Goal: Task Accomplishment & Management: Use online tool/utility

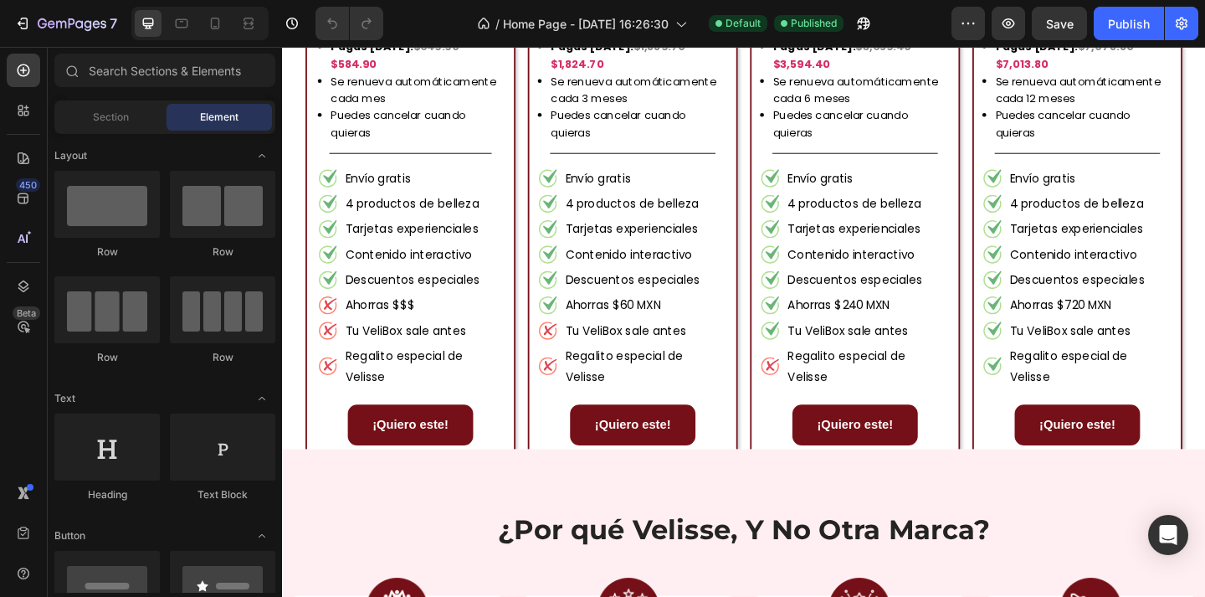
scroll to position [1388, 0]
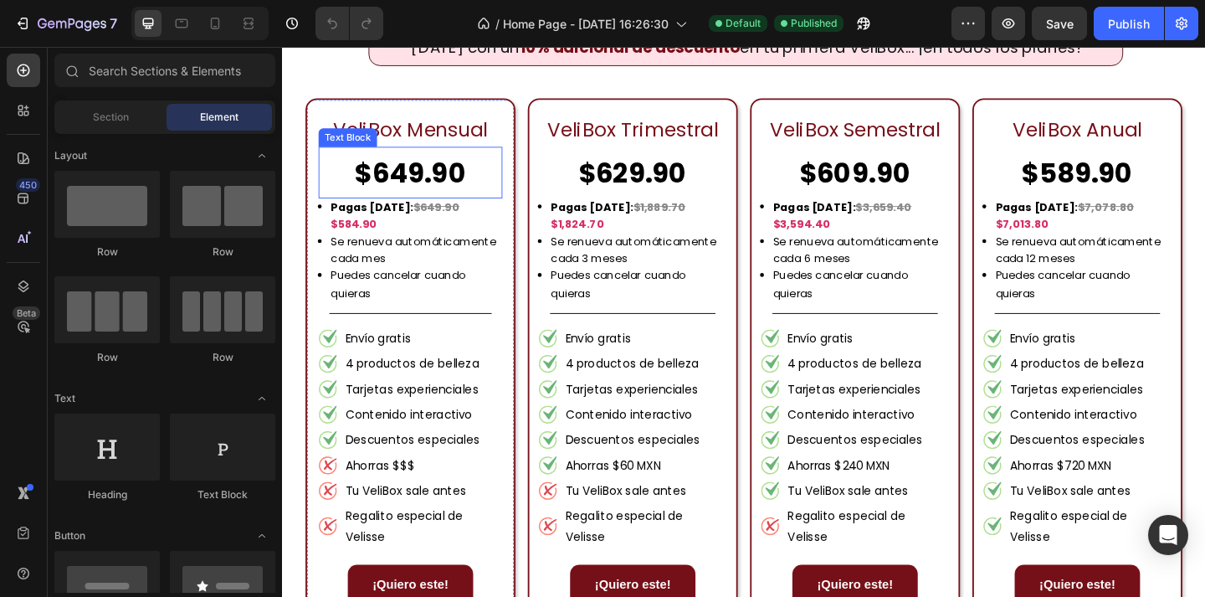
click at [437, 182] on p "$649.90" at bounding box center [421, 183] width 197 height 53
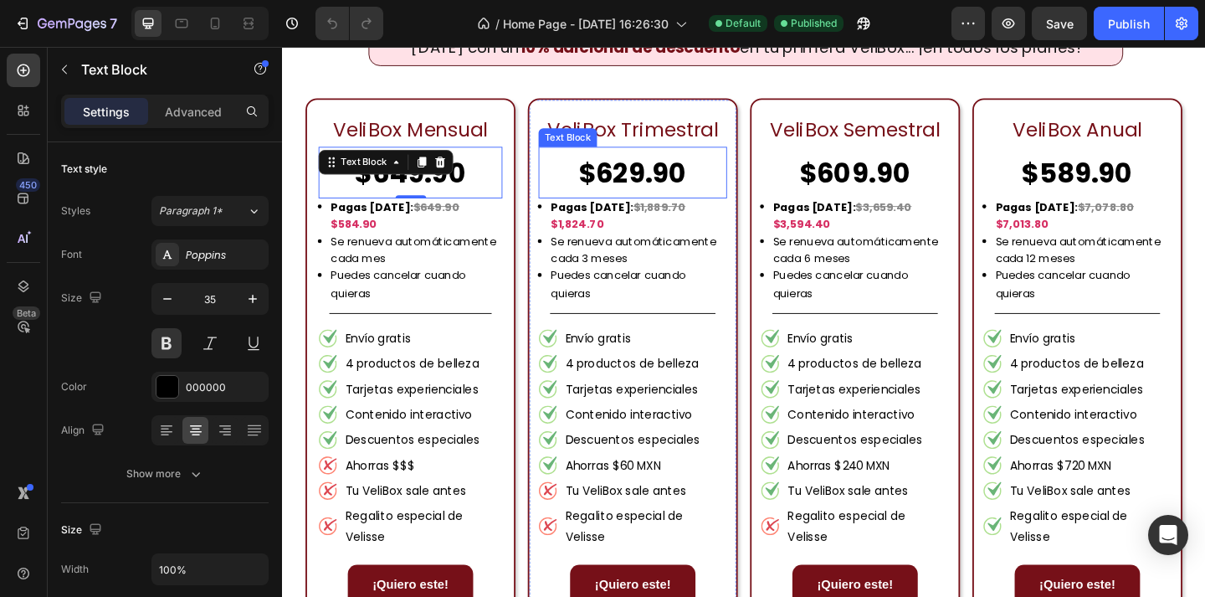
click at [668, 189] on p "$629.90" at bounding box center [663, 183] width 202 height 53
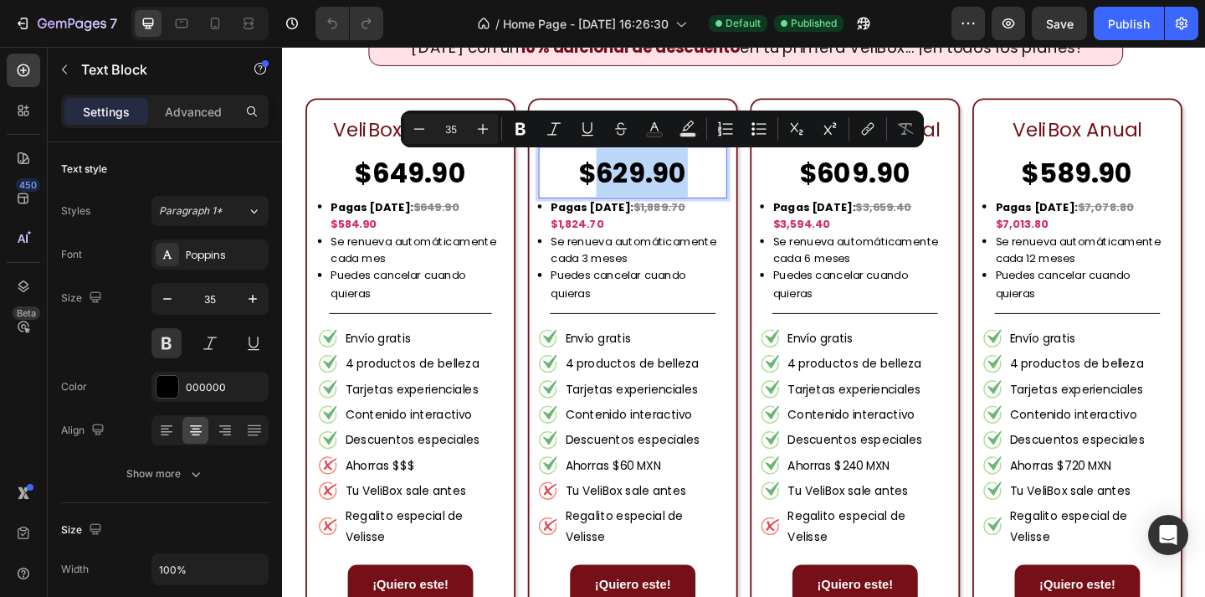
click at [655, 183] on p "$629.90" at bounding box center [663, 183] width 202 height 53
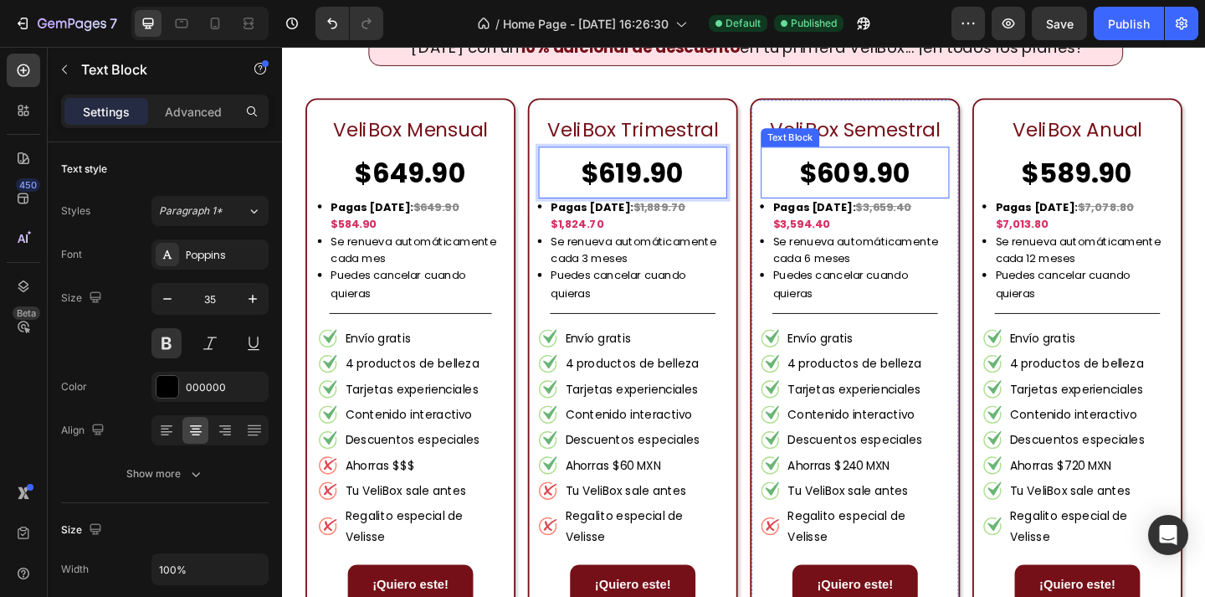
click at [876, 180] on div "$609.90 Text Block" at bounding box center [905, 184] width 205 height 56
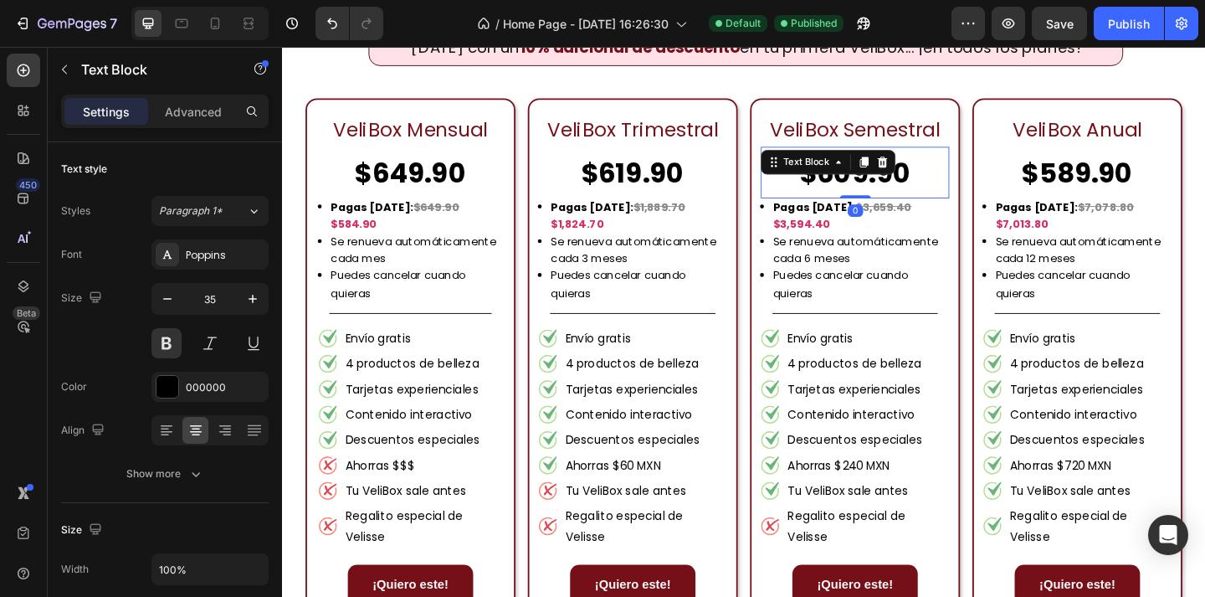
click at [876, 180] on div "Text Block" at bounding box center [852, 172] width 90 height 20
click at [885, 181] on div "Text Block" at bounding box center [852, 172] width 90 height 20
click at [886, 195] on p "$609.90" at bounding box center [905, 183] width 202 height 53
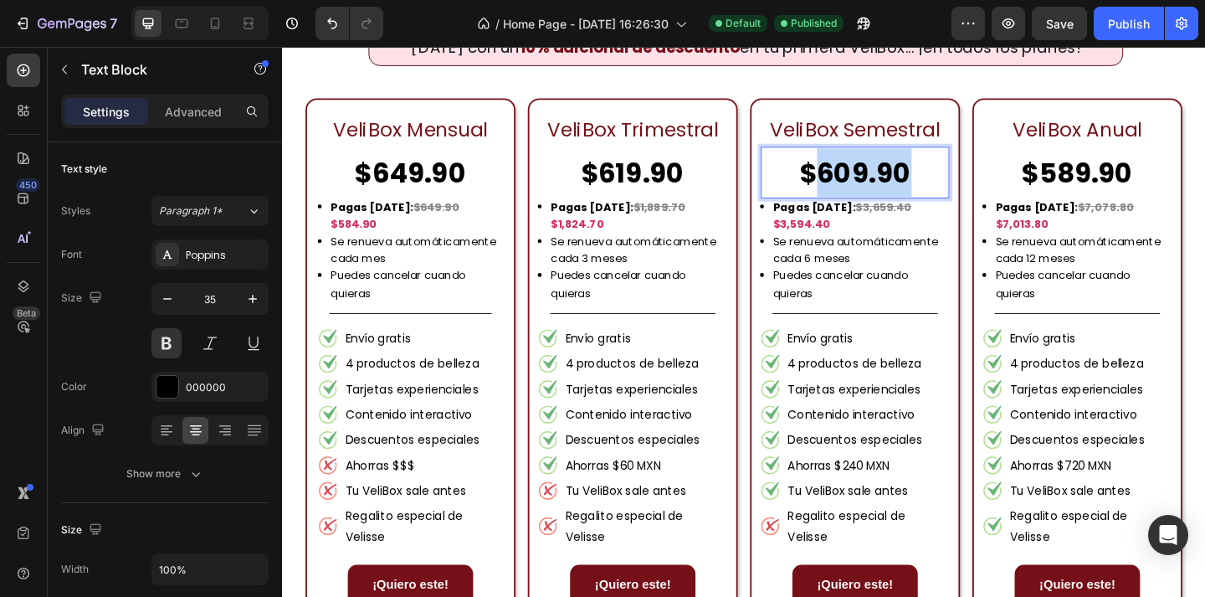
click at [886, 195] on p "$609.90" at bounding box center [905, 183] width 202 height 53
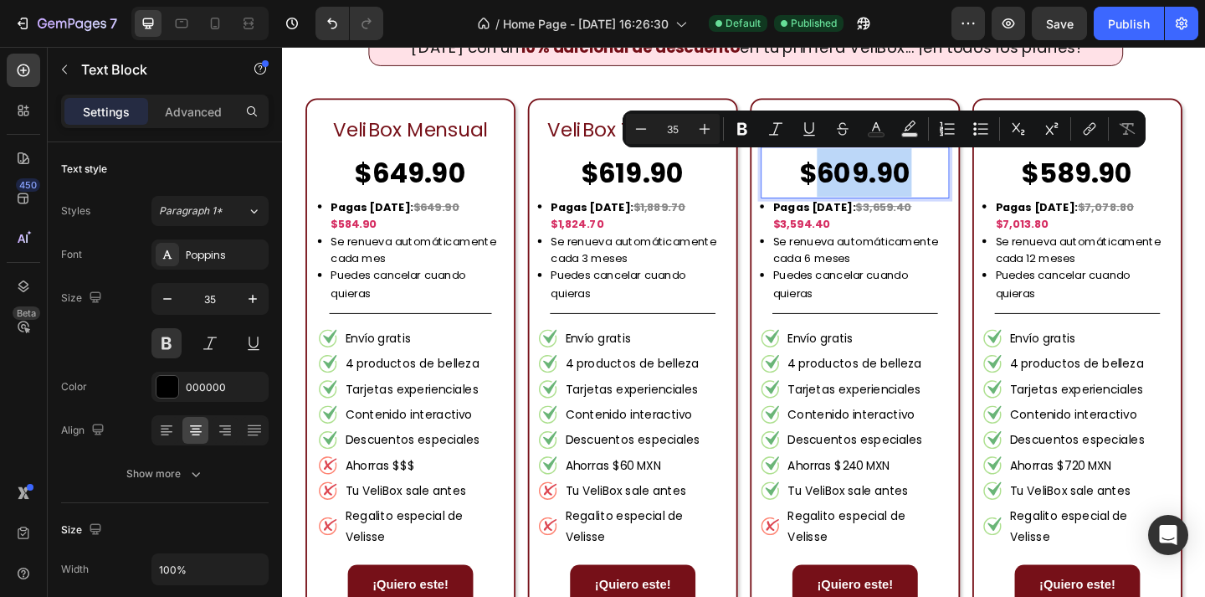
click at [880, 183] on p "$609.90" at bounding box center [905, 183] width 202 height 53
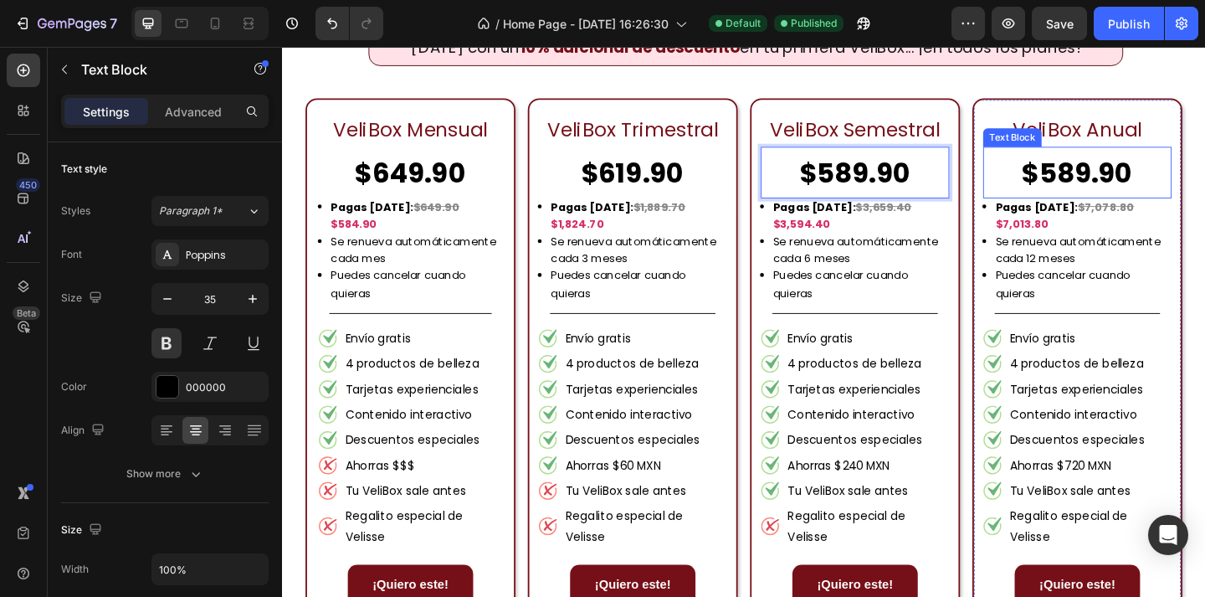
click at [1143, 188] on p "$589.90" at bounding box center [1147, 183] width 202 height 53
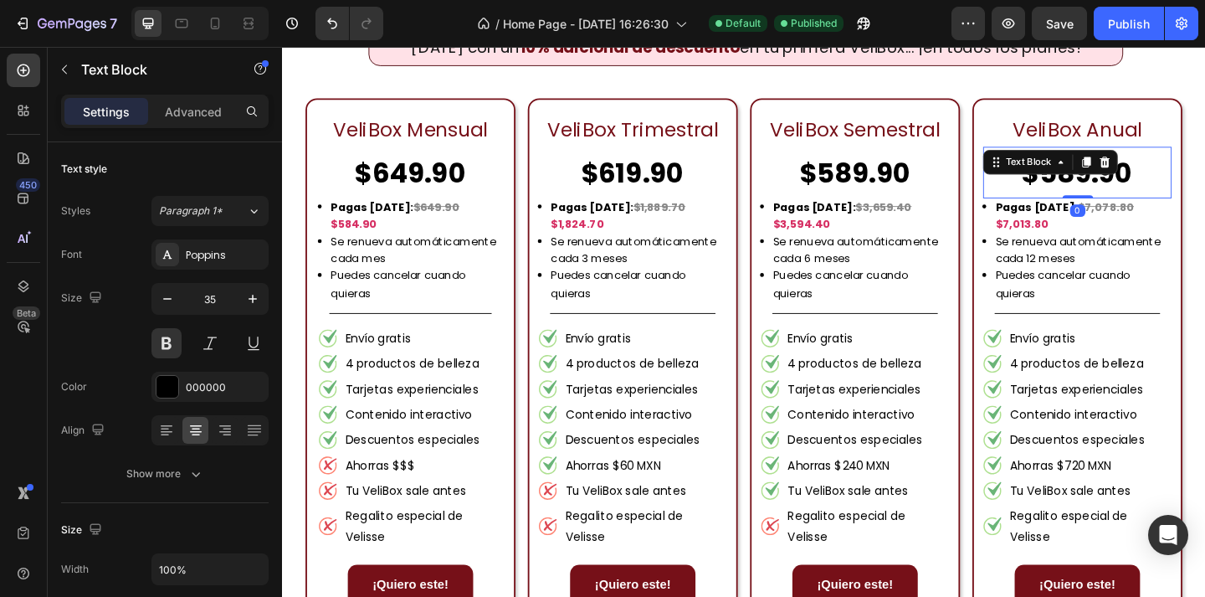
click at [1143, 188] on p "$589.90" at bounding box center [1147, 183] width 202 height 53
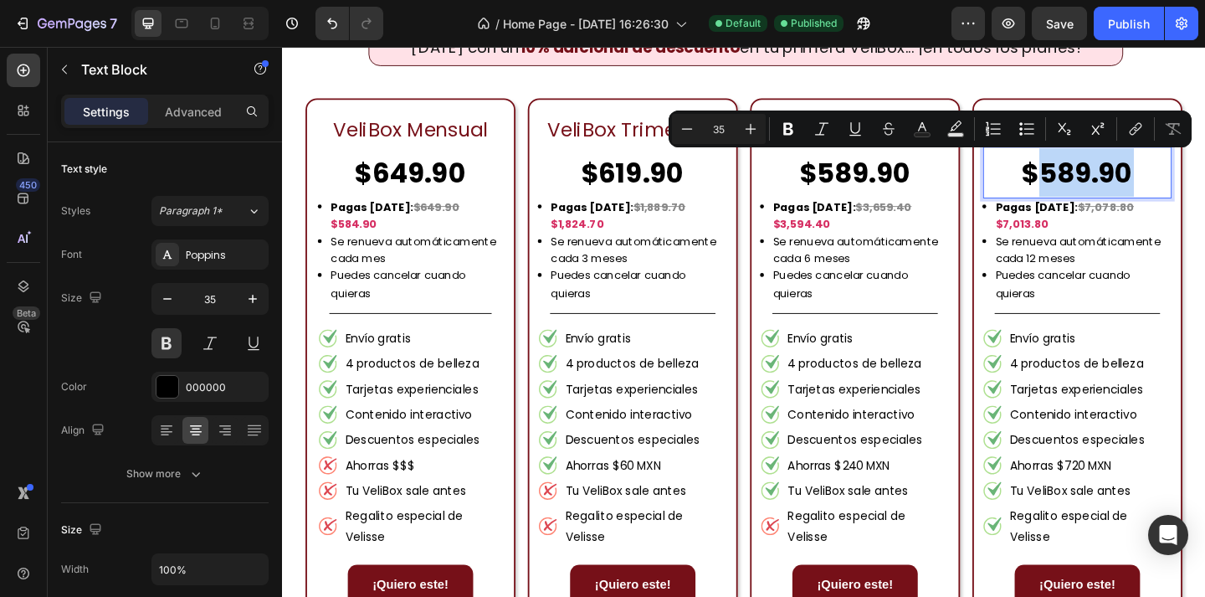
click at [1147, 183] on p "$589.90" at bounding box center [1147, 183] width 202 height 53
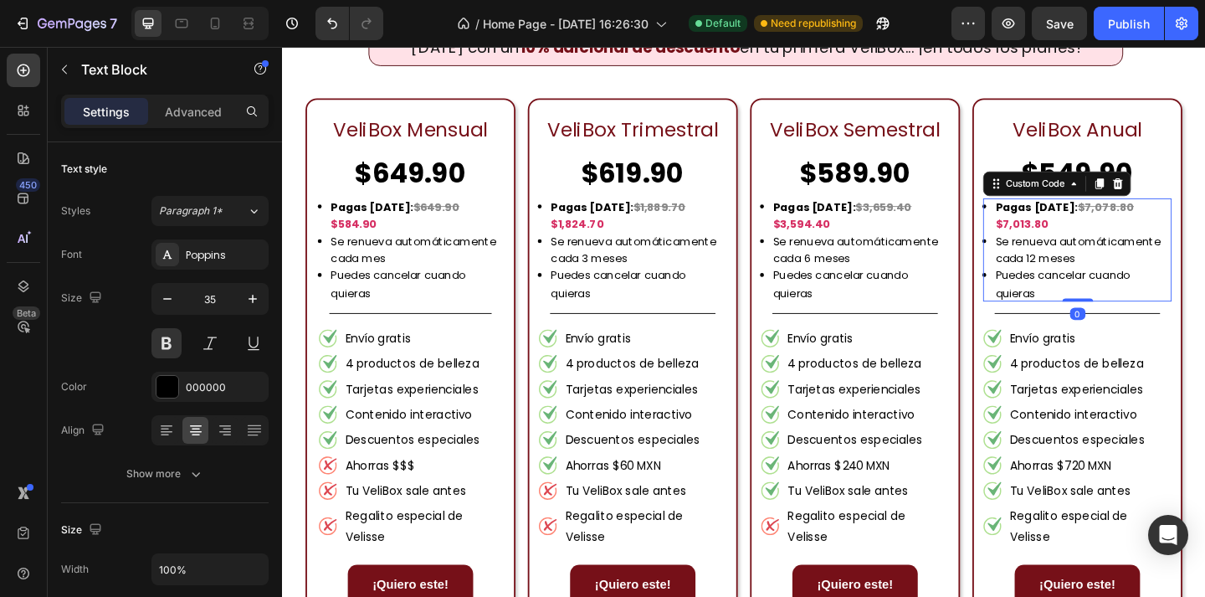
click at [1116, 231] on span "$7,013.80" at bounding box center [1087, 239] width 58 height 17
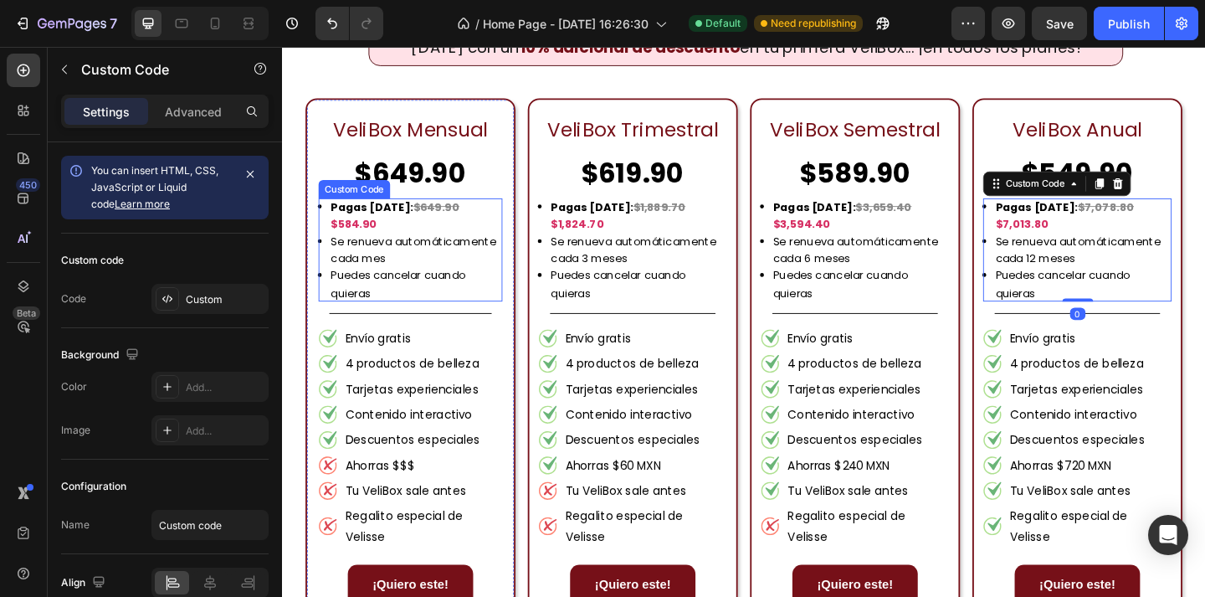
click at [476, 249] on li "Se renueva automáticamente cada mes" at bounding box center [428, 268] width 187 height 38
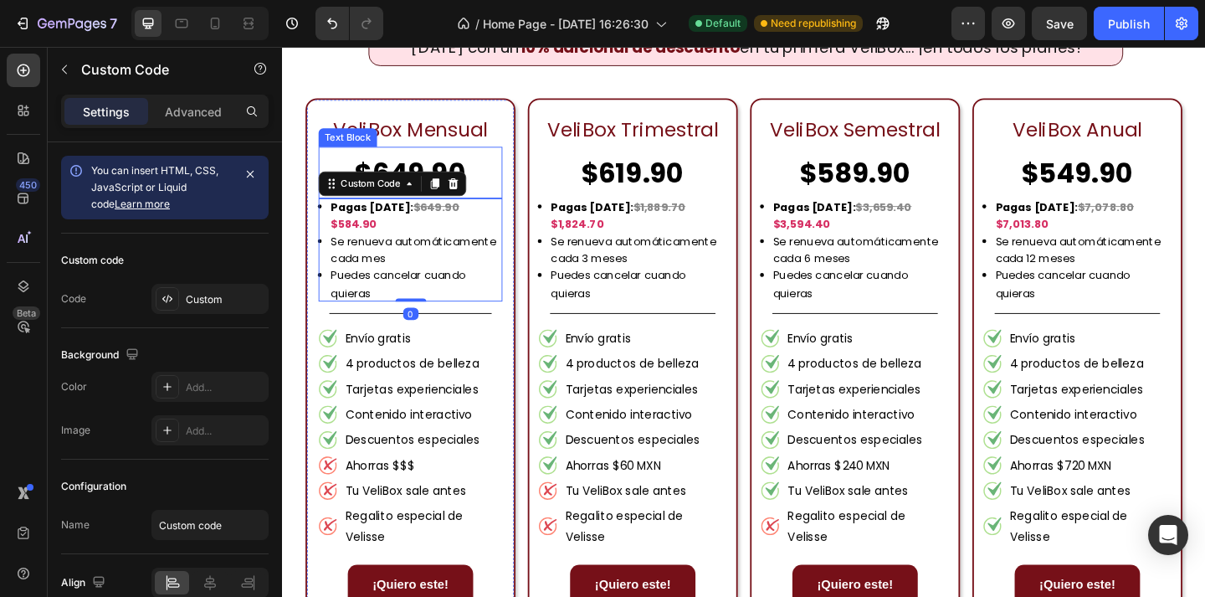
click at [505, 184] on p "$649.90" at bounding box center [421, 183] width 197 height 53
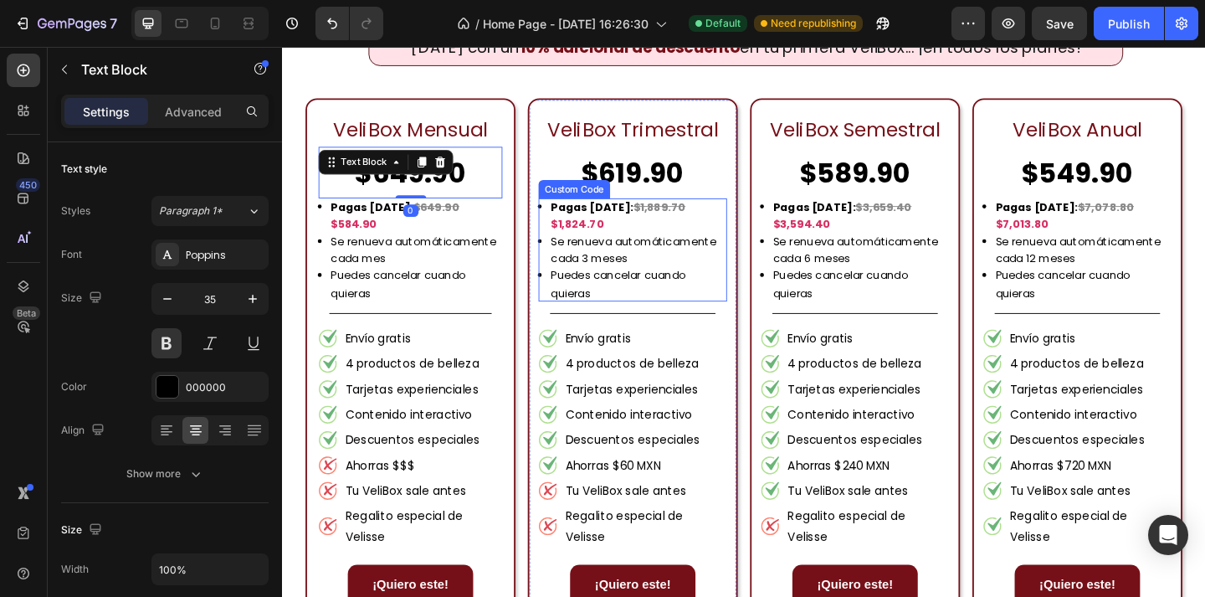
click at [632, 231] on span "$1,824.70" at bounding box center [603, 239] width 58 height 17
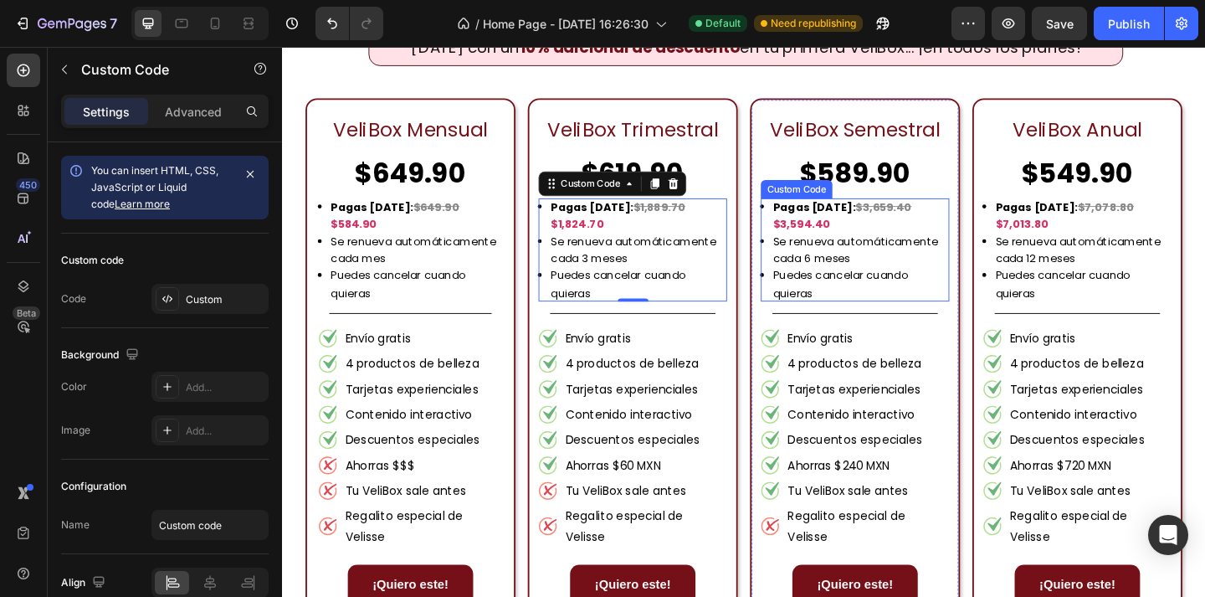
click at [877, 225] on strong "Pagas [DATE]: $3,659.40 $3,594.40" at bounding box center [891, 230] width 151 height 35
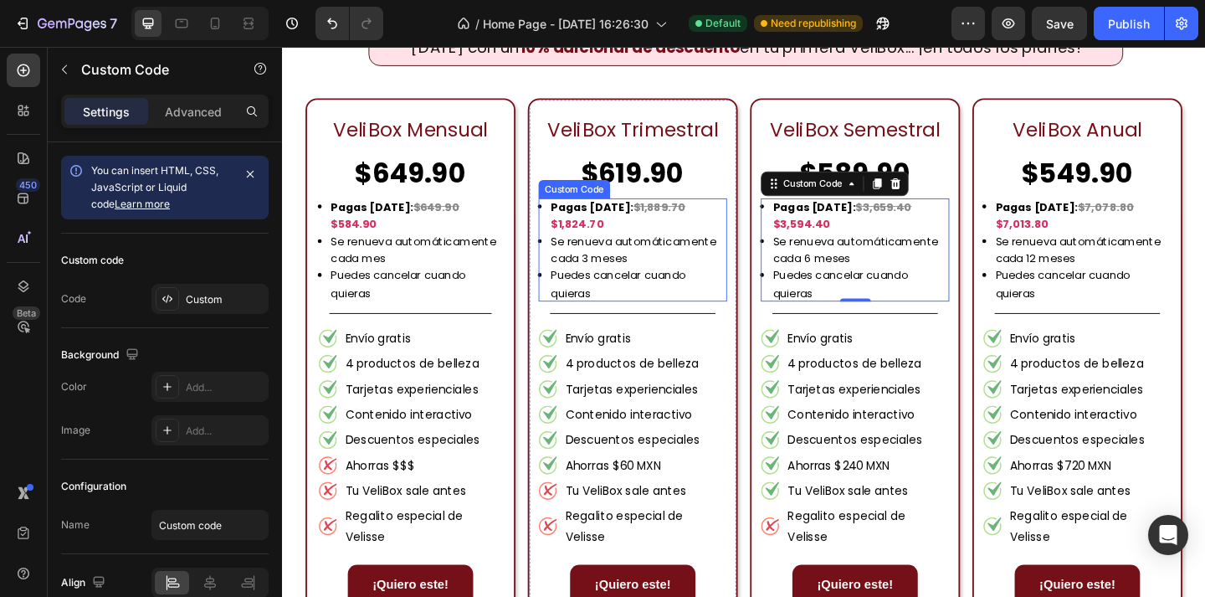
click at [632, 231] on span "$1,824.70" at bounding box center [603, 239] width 58 height 17
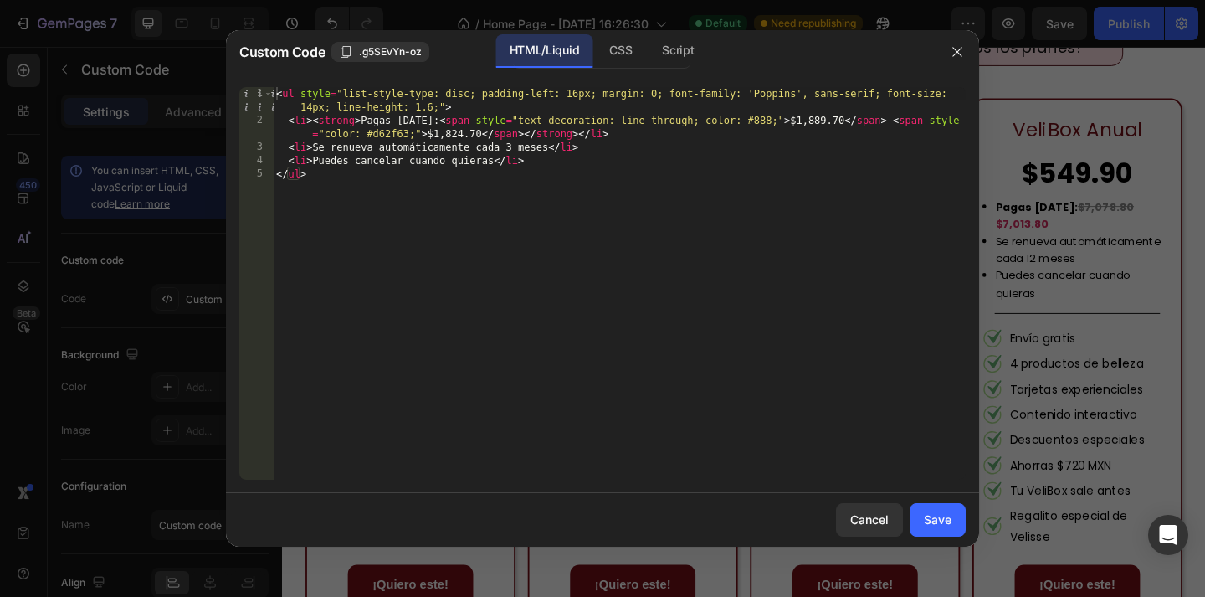
click at [811, 115] on div "< ul style = "list-style-type: disc; padding-left: 16px; margin: 0; font-family…" at bounding box center [619, 303] width 693 height 433
click at [449, 135] on div "< ul style = "list-style-type: disc; padding-left: 16px; margin: 0; font-family…" at bounding box center [619, 303] width 693 height 433
type textarea "<li><strong>Pagas [DATE]: <span style="text-decoration: line-through; color: #8…"
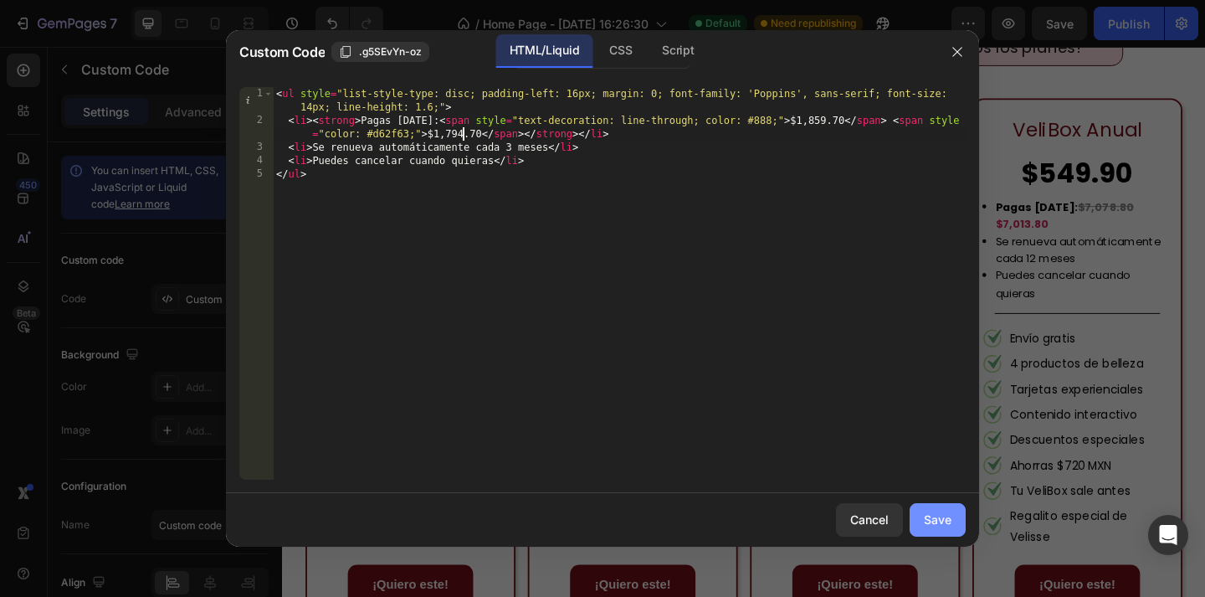
click at [942, 516] on div "Save" at bounding box center [938, 520] width 28 height 18
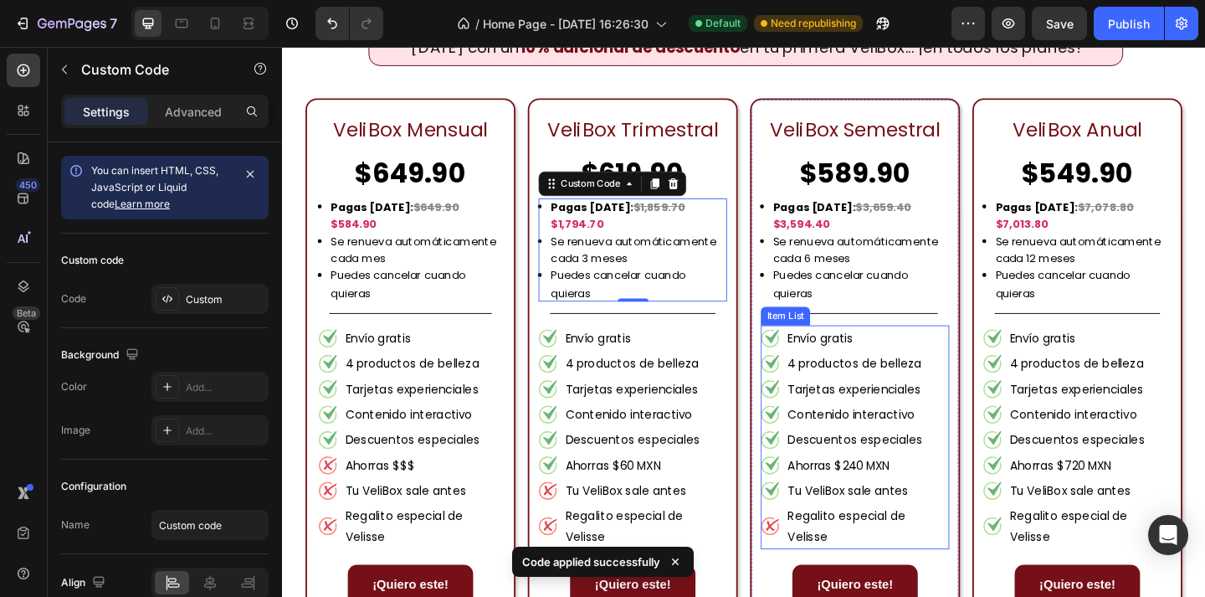
click at [942, 408] on p "Tarjetas experienciales" at bounding box center [918, 419] width 173 height 23
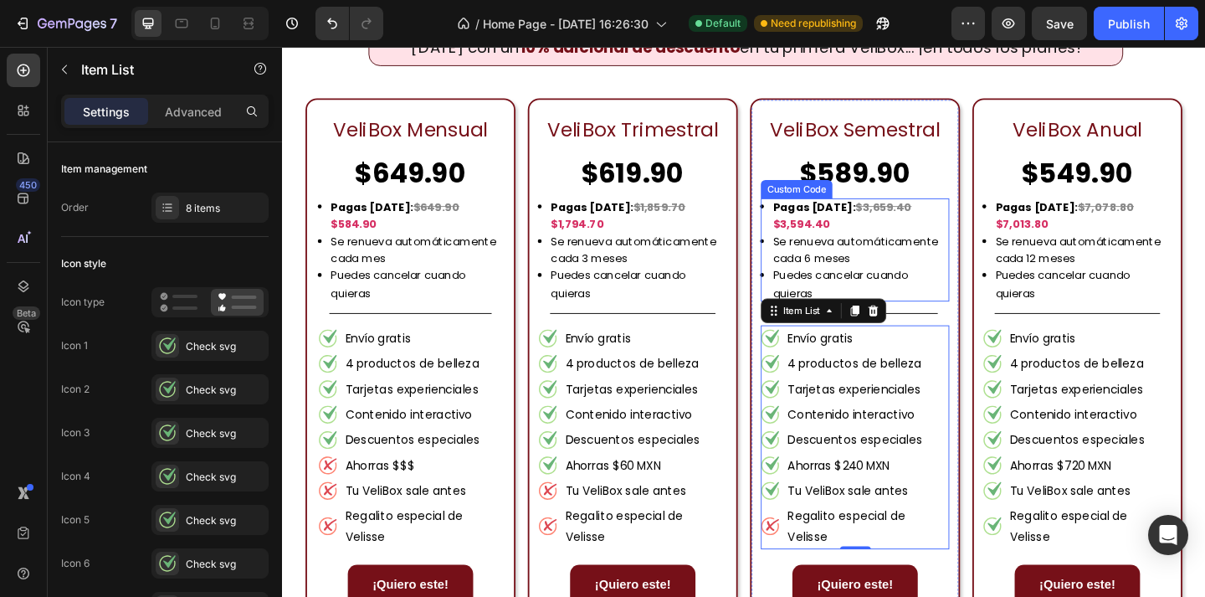
click at [878, 231] on span "$3,594.40" at bounding box center [847, 239] width 62 height 17
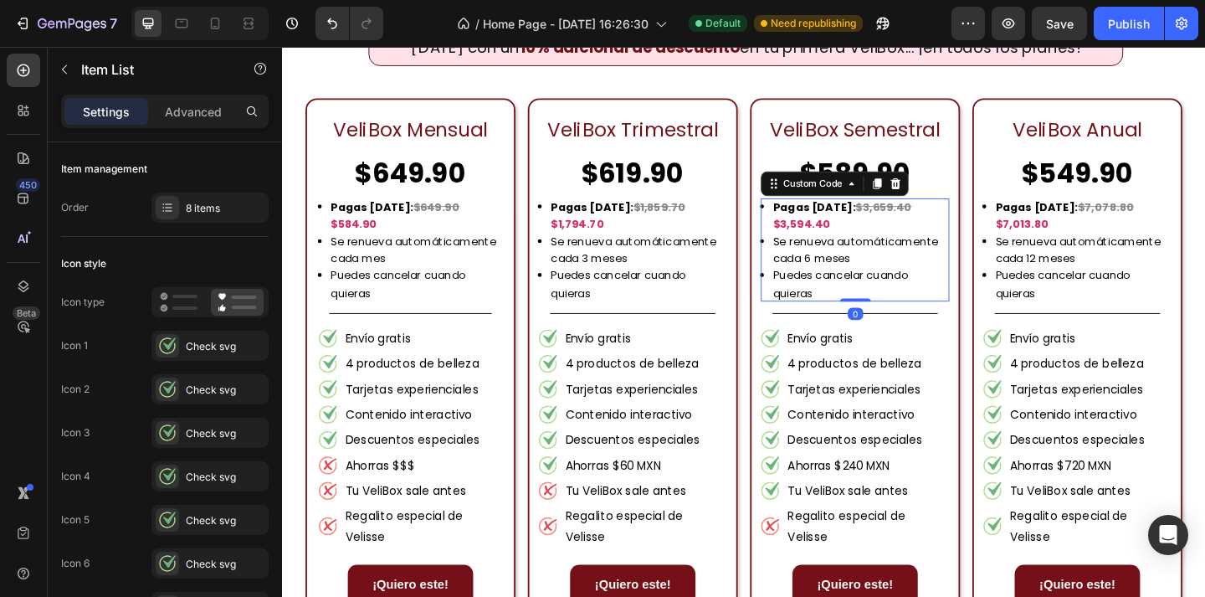
click at [878, 231] on span "$3,594.40" at bounding box center [847, 239] width 62 height 17
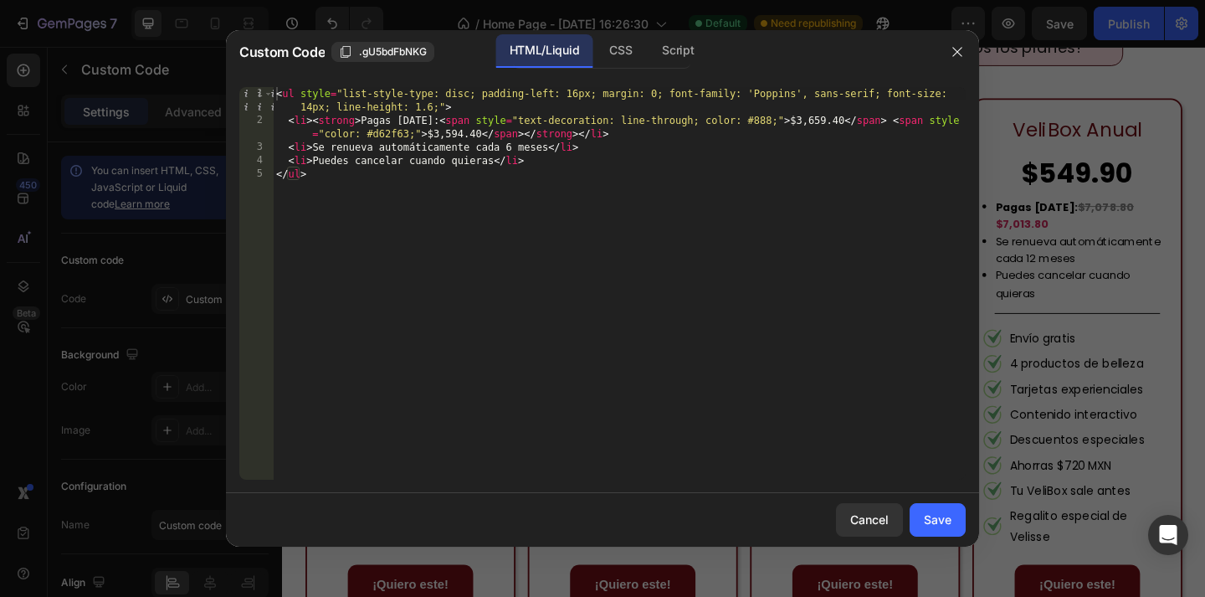
click at [789, 116] on div "< ul style = "list-style-type: disc; padding-left: 16px; margin: 0; font-family…" at bounding box center [619, 303] width 693 height 433
type textarea "<li><strong>Pagas [DATE]: <span style="text-decoration: line-through; color: #8…"
click at [966, 56] on button "button" at bounding box center [957, 51] width 27 height 27
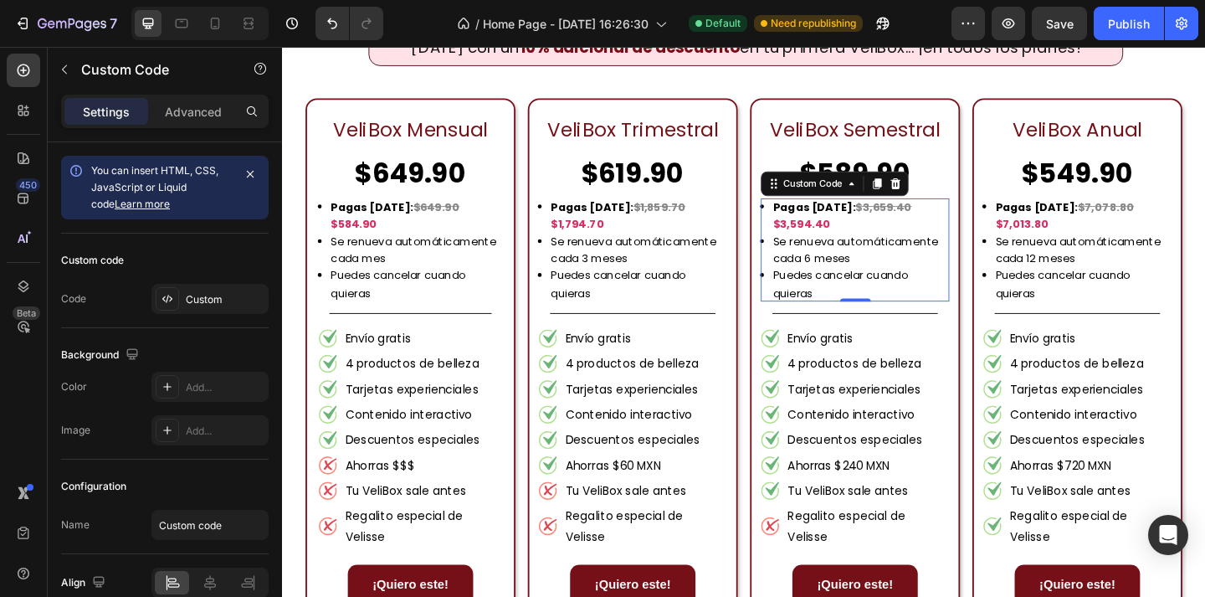
click at [941, 216] on span "$3,659.40" at bounding box center [936, 221] width 61 height 17
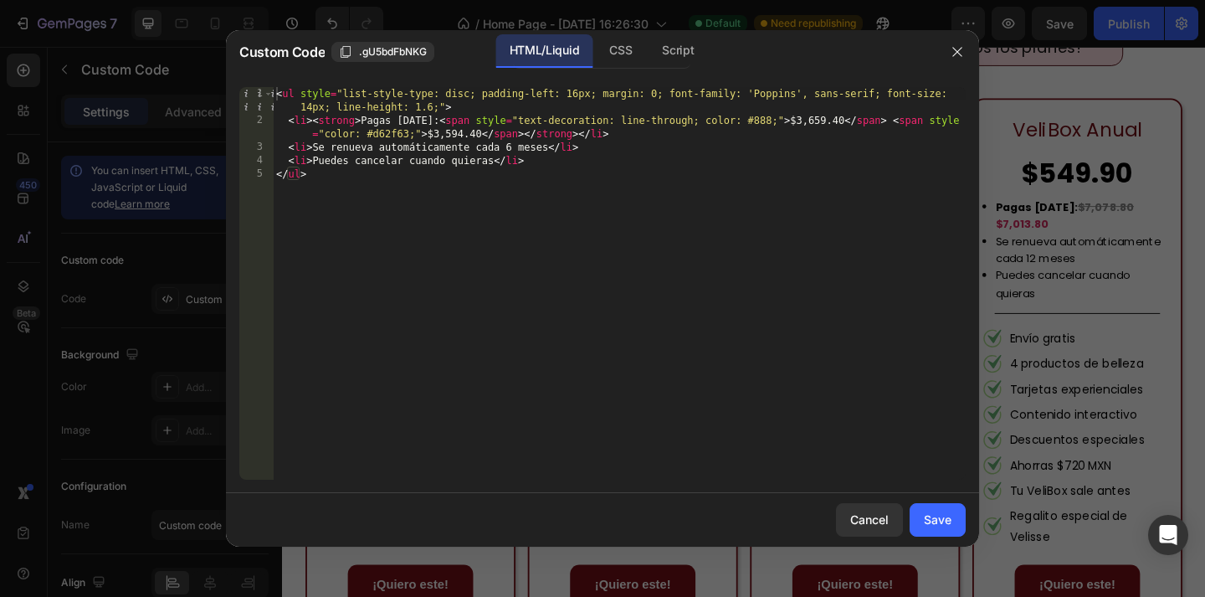
click at [800, 114] on div "< ul style = "list-style-type: disc; padding-left: 16px; margin: 0; font-family…" at bounding box center [619, 303] width 693 height 433
drag, startPoint x: 433, startPoint y: 130, endPoint x: 476, endPoint y: 129, distance: 43.5
click at [476, 129] on div "< ul style = "list-style-type: disc; padding-left: 16px; margin: 0; font-family…" at bounding box center [619, 303] width 693 height 433
click at [766, 208] on div "< ul style = "list-style-type: disc; padding-left: 16px; margin: 0; font-family…" at bounding box center [619, 303] width 693 height 433
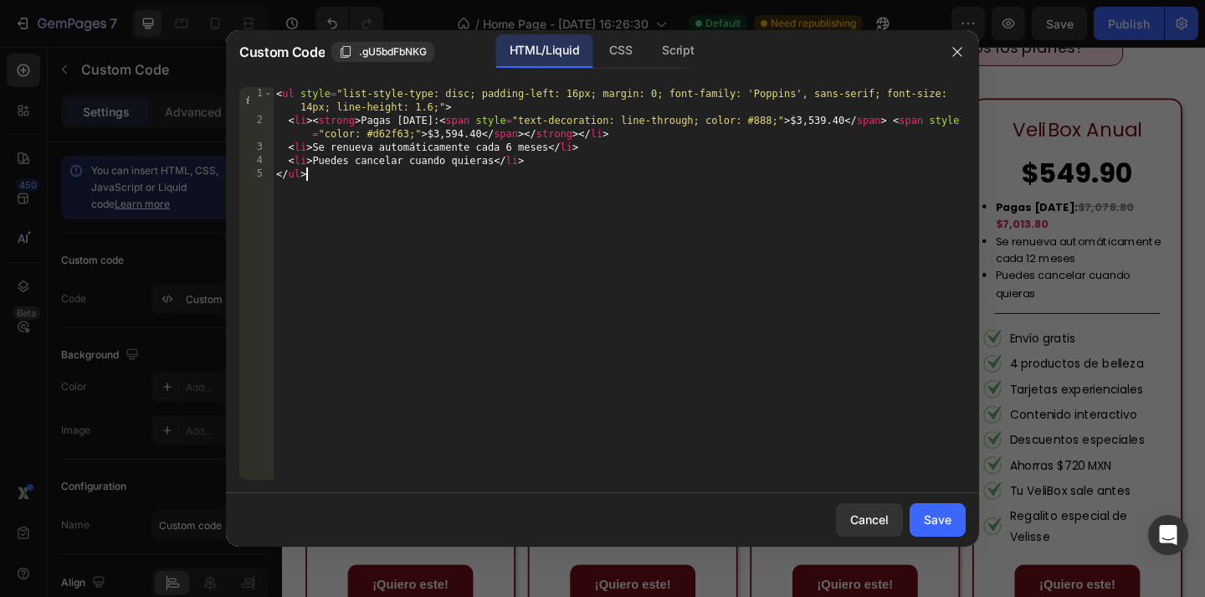
scroll to position [0, 2]
click at [454, 131] on div "< ul style = "list-style-type: disc; padding-left: 16px; margin: 0; font-family…" at bounding box center [619, 303] width 693 height 433
type textarea "<li><strong>Pagas [DATE]: <span style="text-decoration: line-through; color: #8…"
click at [931, 514] on div "Save" at bounding box center [938, 520] width 28 height 18
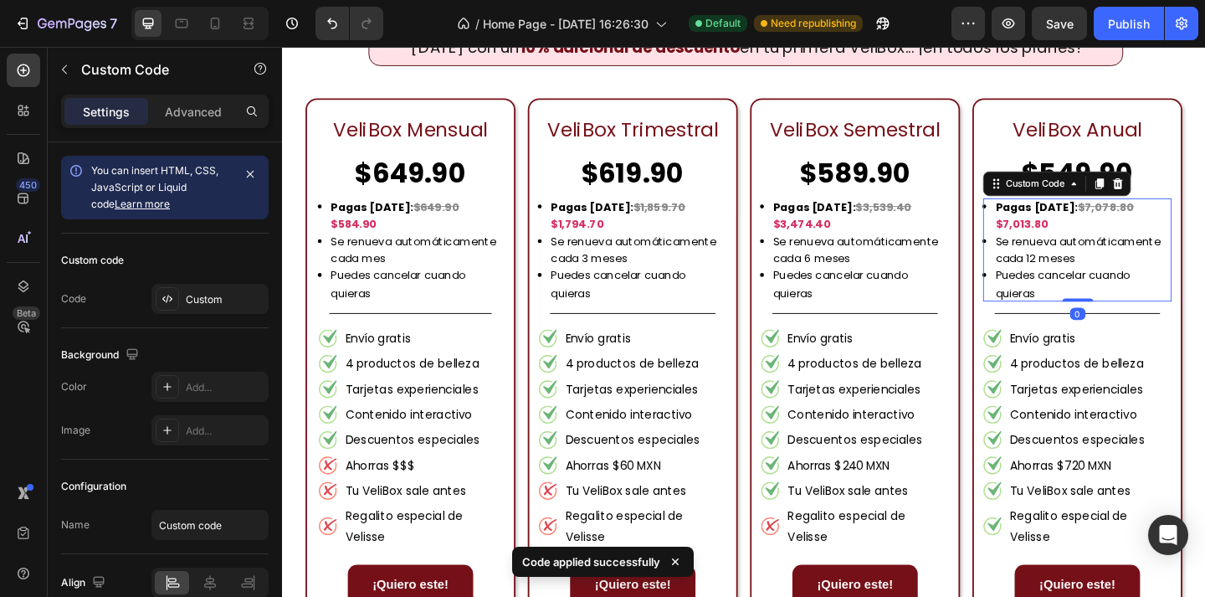
click at [1137, 249] on li "Se renueva automáticamente cada 12 meses" at bounding box center [1154, 268] width 192 height 38
click at [1204, 176] on p "$549.90" at bounding box center [1147, 183] width 202 height 53
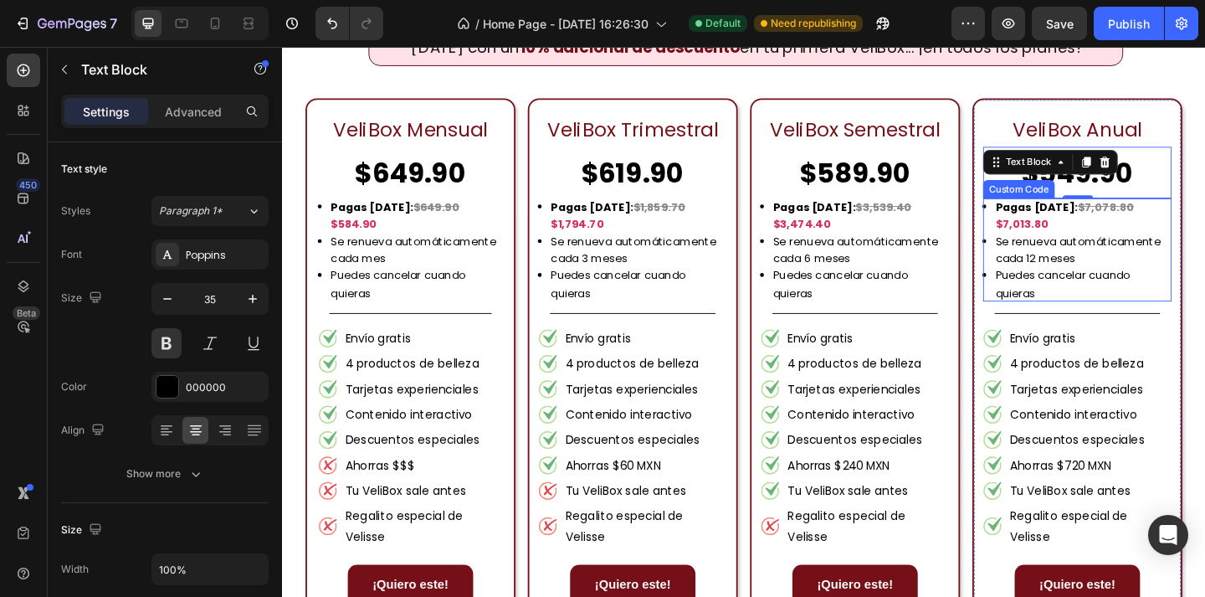
click at [1116, 231] on span "$7,013.80" at bounding box center [1087, 239] width 58 height 17
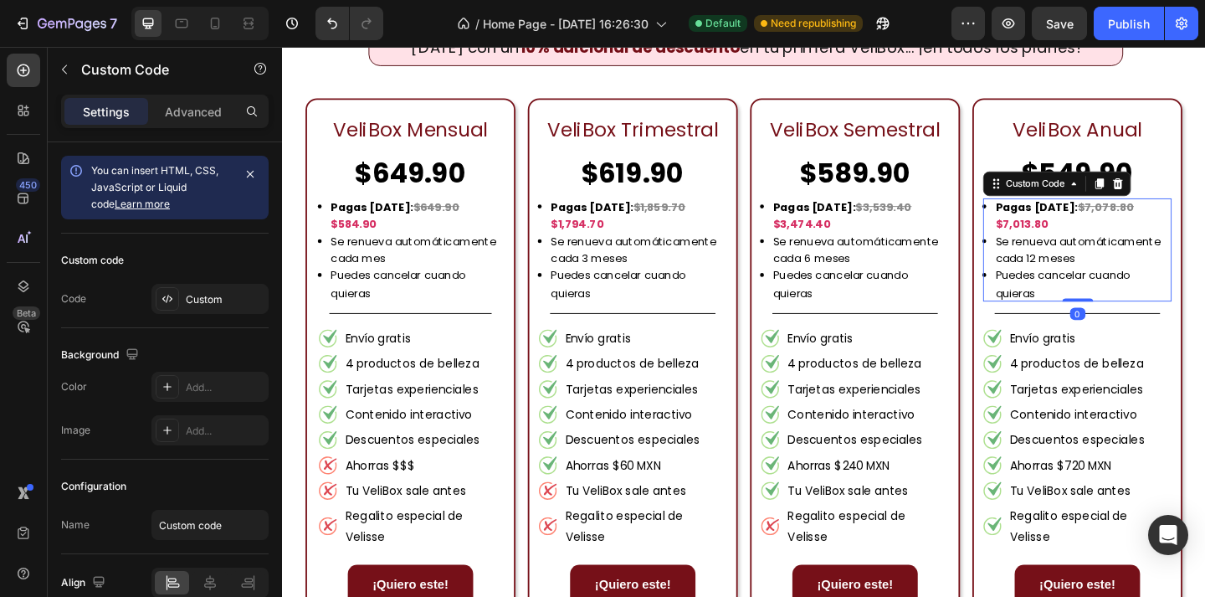
click at [1116, 231] on span "$7,013.80" at bounding box center [1087, 239] width 58 height 17
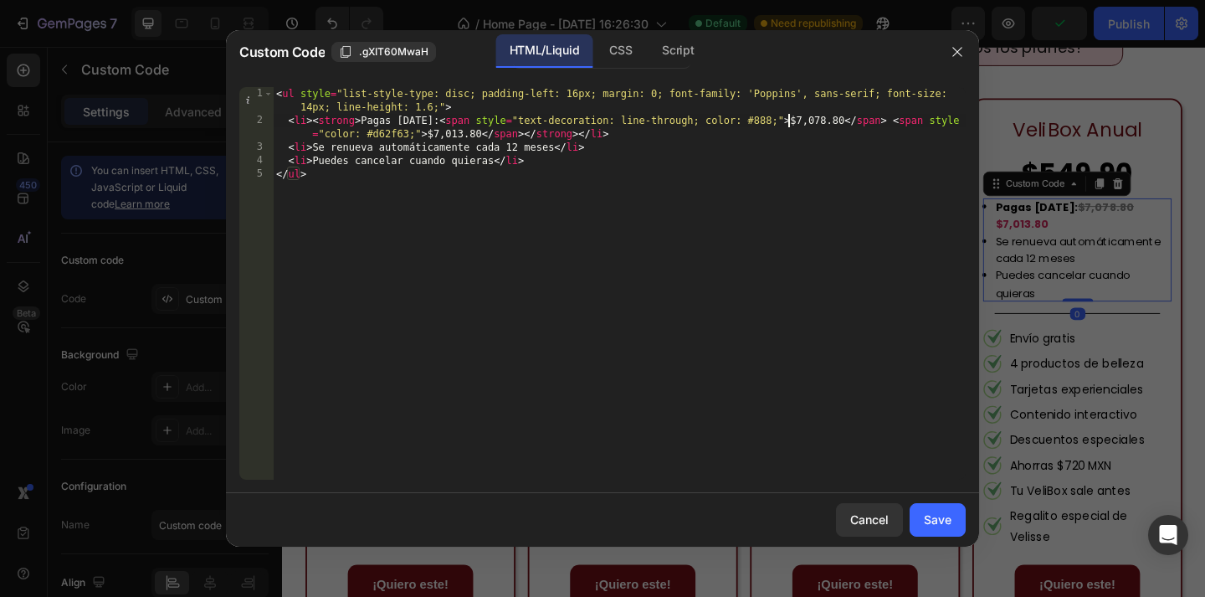
click at [789, 121] on div "< ul style = "list-style-type: disc; padding-left: 16px; margin: 0; font-family…" at bounding box center [619, 303] width 693 height 433
click at [807, 115] on div "< ul style = "list-style-type: disc; padding-left: 16px; margin: 0; font-family…" at bounding box center [619, 303] width 693 height 433
click at [837, 135] on div "< ul style = "list-style-type: disc; padding-left: 16px; margin: 0; font-family…" at bounding box center [619, 303] width 693 height 433
click at [436, 127] on div "< ul style = "list-style-type: disc; padding-left: 16px; margin: 0; font-family…" at bounding box center [619, 303] width 693 height 433
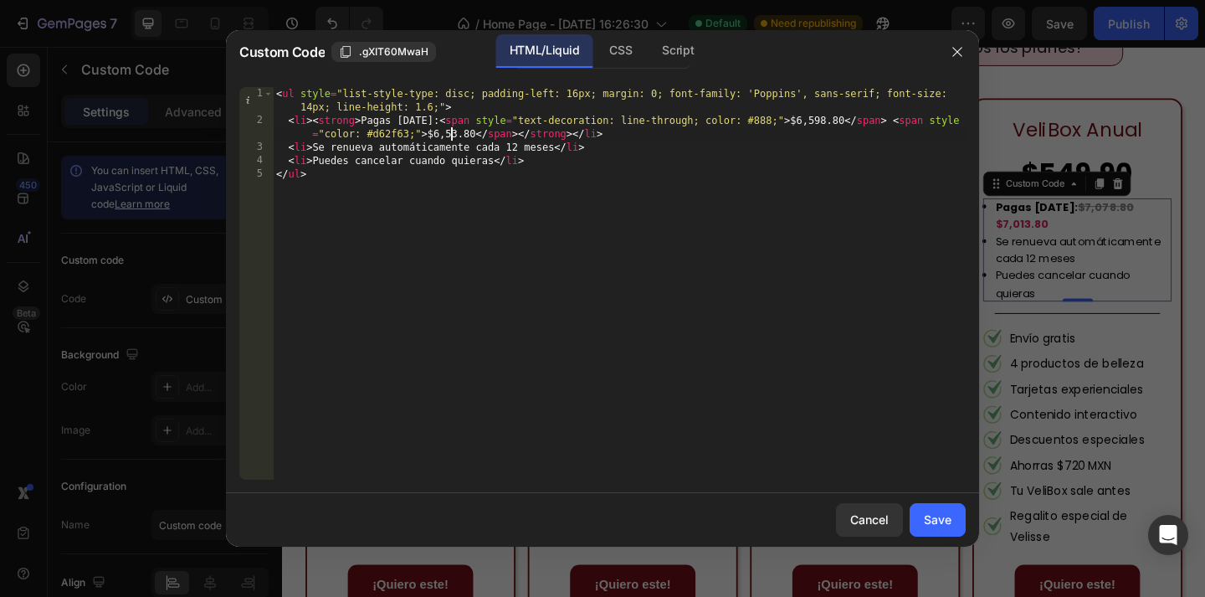
scroll to position [0, 67]
click at [815, 139] on div "< ul style = "list-style-type: disc; padding-left: 16px; margin: 0; font-family…" at bounding box center [619, 303] width 693 height 433
type textarea "<li><strong>Pagas [DATE]: <span style="text-decoration: line-through; color: #8…"
click at [949, 526] on div "Save" at bounding box center [938, 520] width 28 height 18
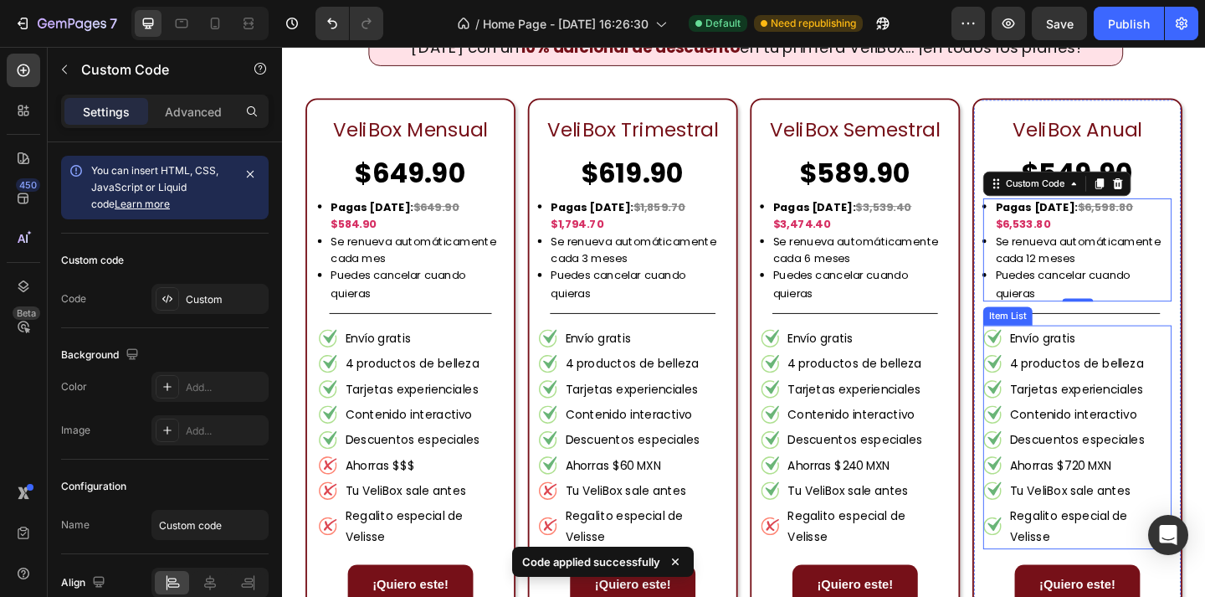
click at [1153, 409] on p "Tarjetas experienciales" at bounding box center [1160, 419] width 173 height 23
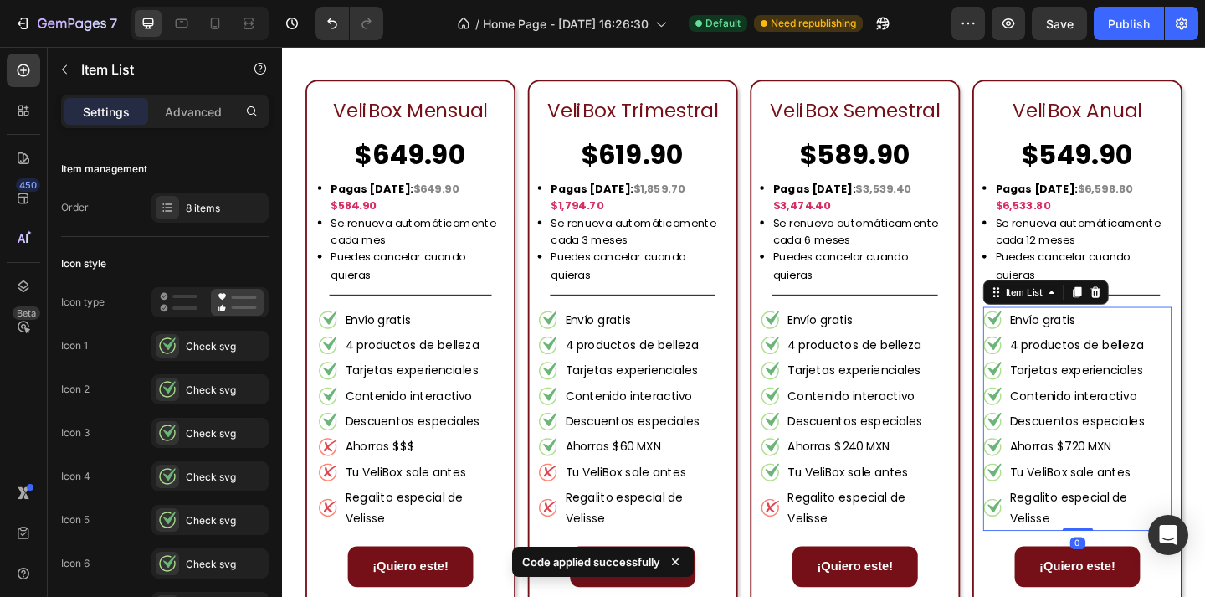
scroll to position [1409, 0]
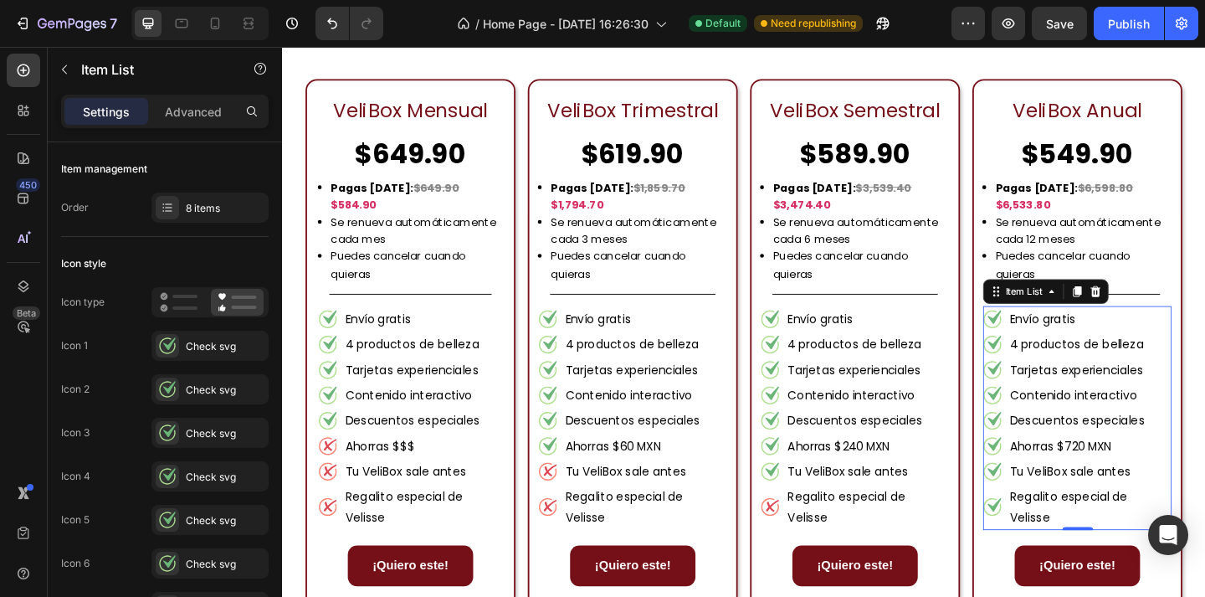
click at [1167, 529] on p "Regalito especial de Velisse" at bounding box center [1160, 547] width 173 height 45
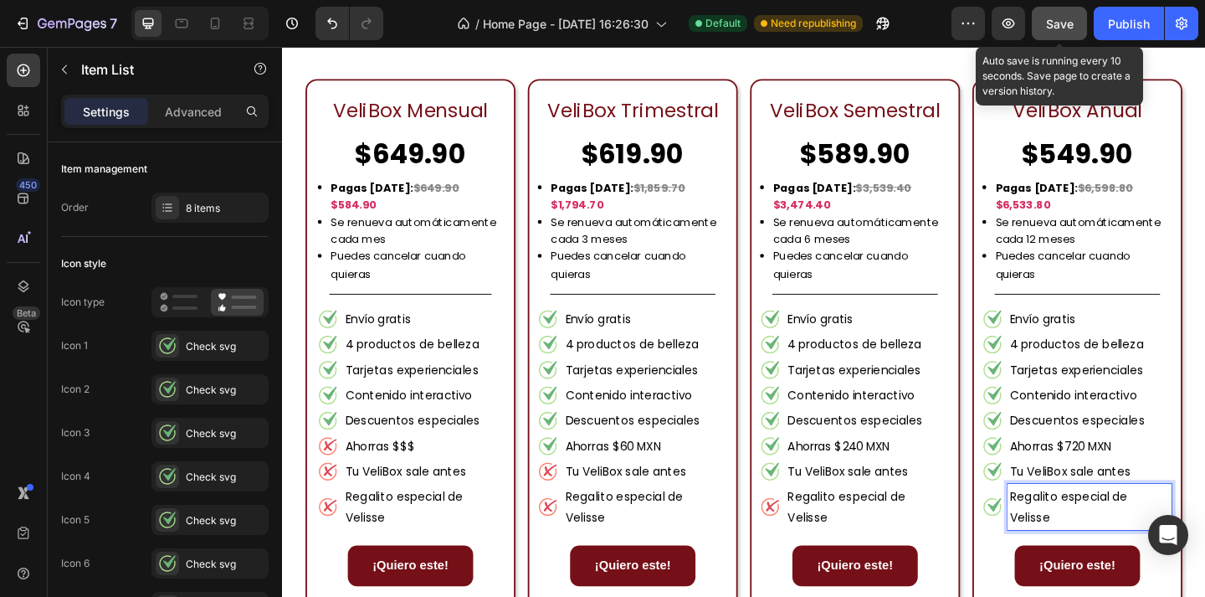
click at [1060, 28] on span "Save" at bounding box center [1060, 24] width 28 height 14
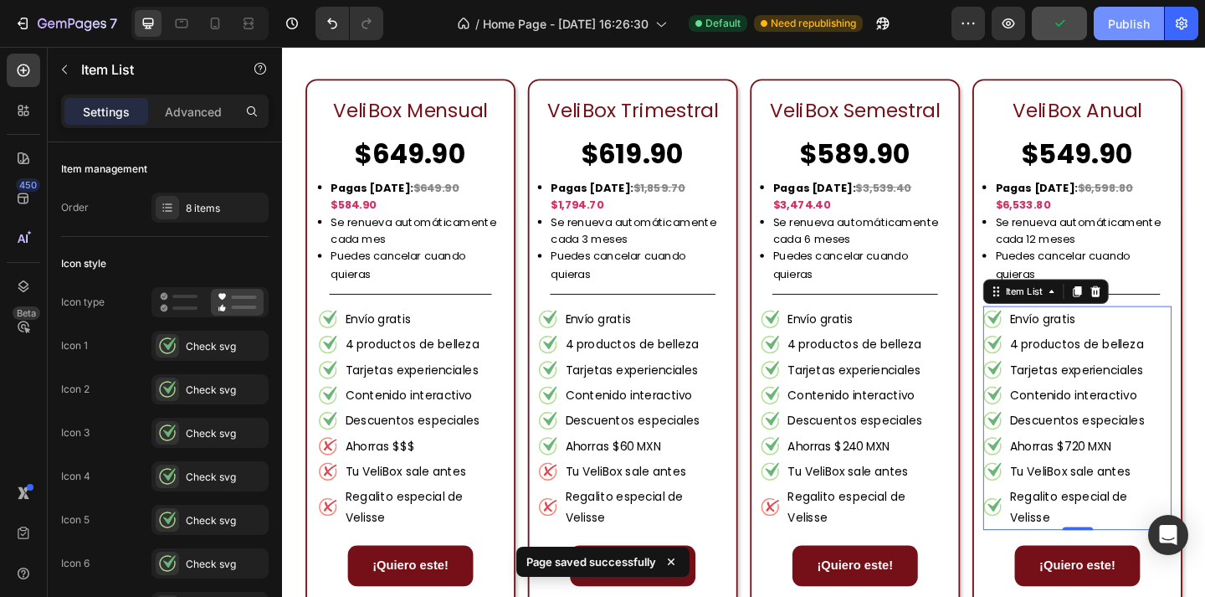
click at [1121, 24] on div "Publish" at bounding box center [1129, 24] width 42 height 18
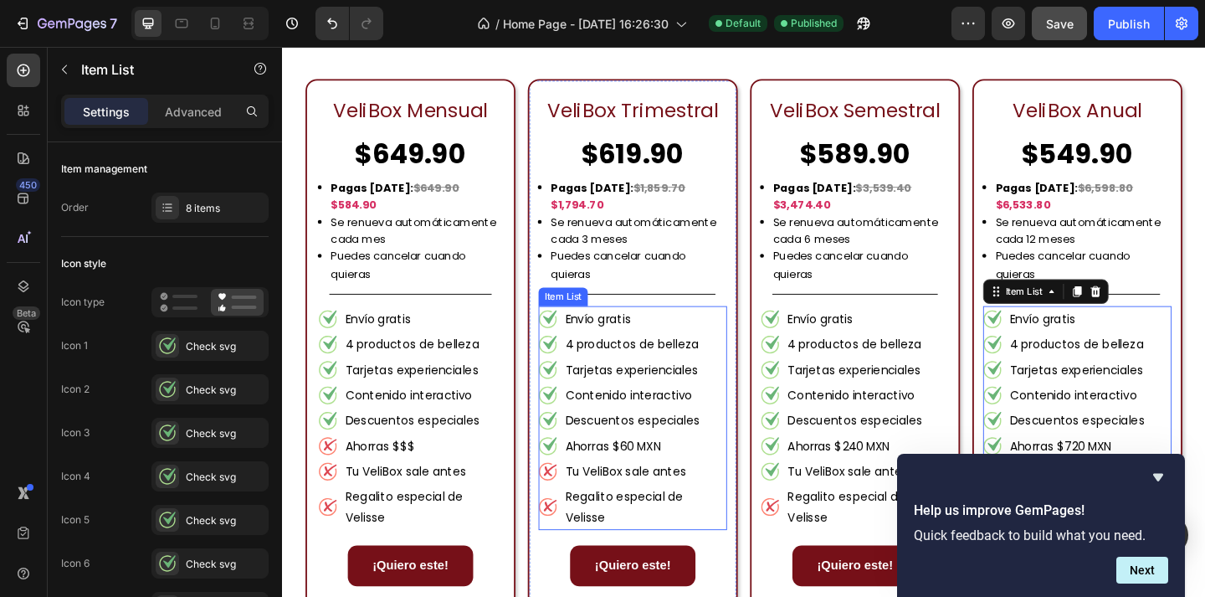
click at [661, 470] on p "Ahorras $60 MXN" at bounding box center [676, 481] width 173 height 23
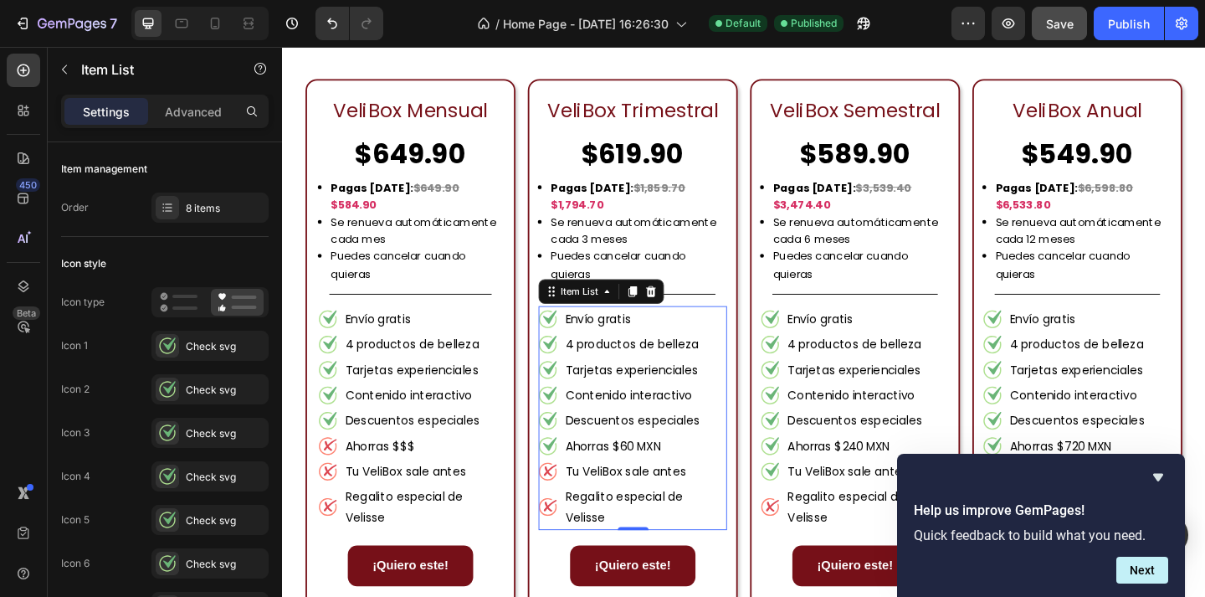
click at [663, 470] on p "Ahorras $60 MXN" at bounding box center [676, 481] width 173 height 23
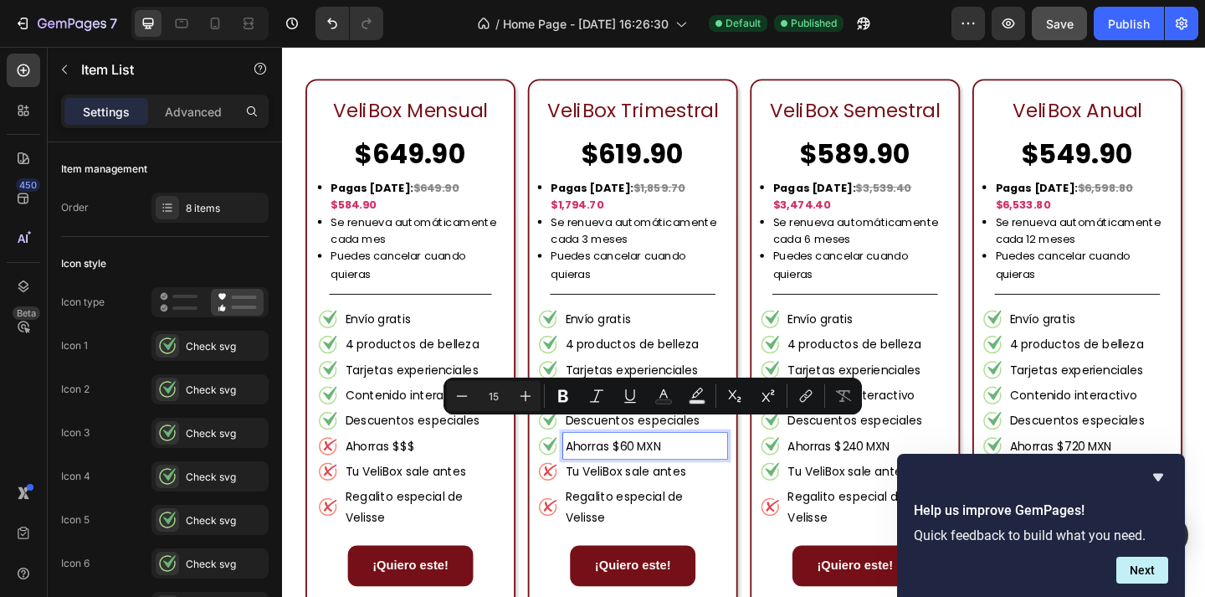
click at [657, 470] on p "Ahorras $60 MXN" at bounding box center [676, 481] width 173 height 23
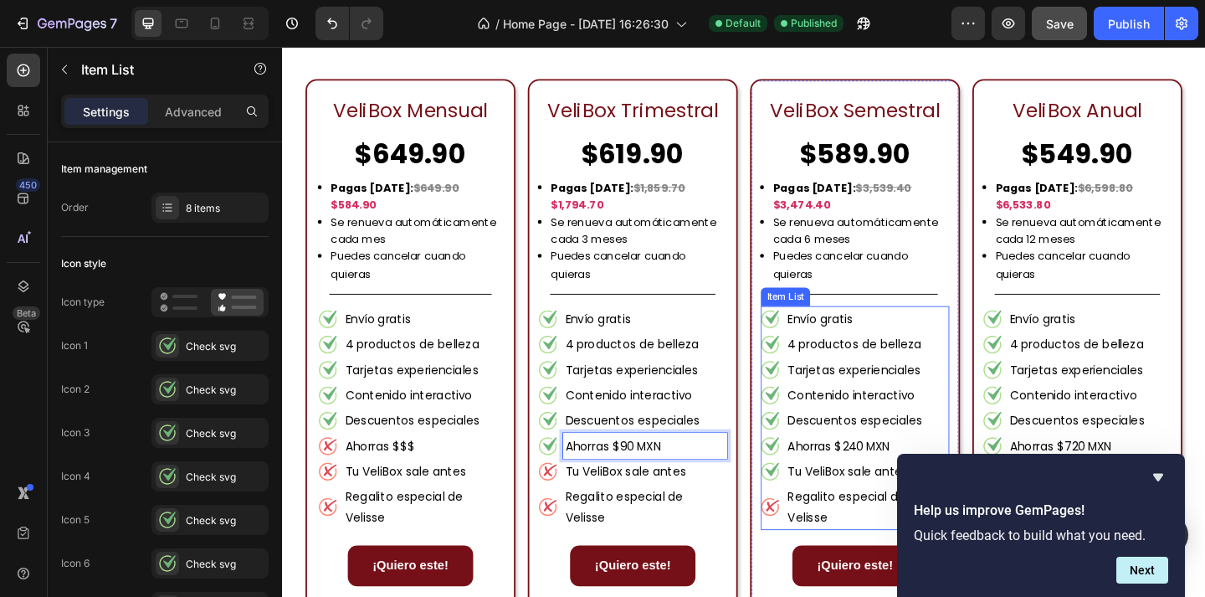
scroll to position [1508, 0]
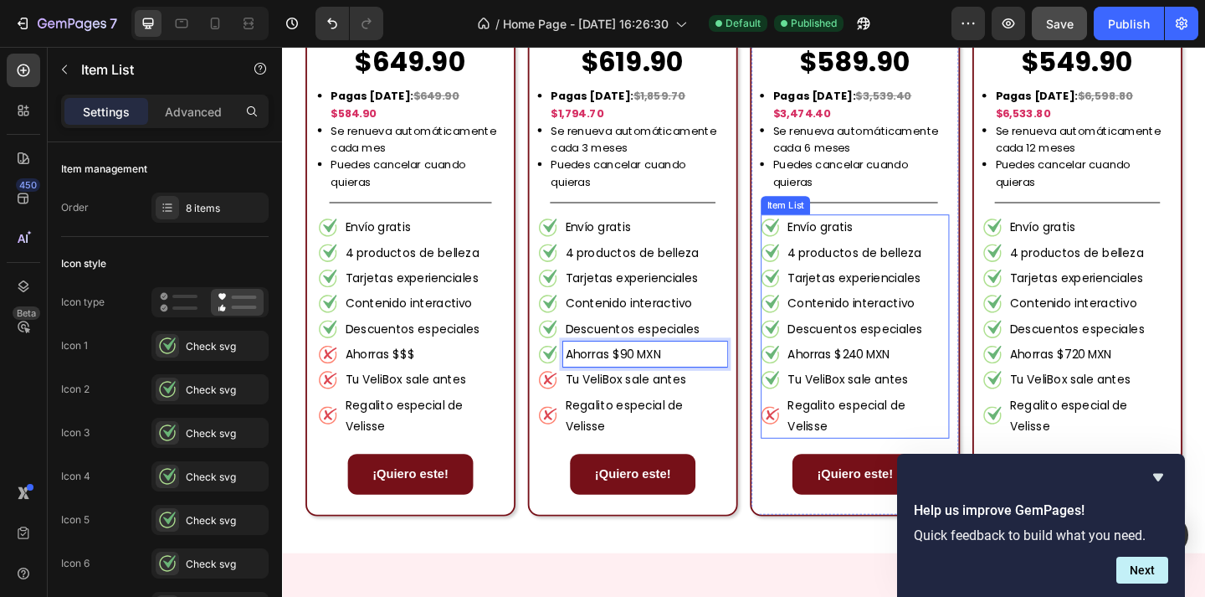
click at [910, 370] on p "Ahorras $240 MXN" at bounding box center [918, 381] width 173 height 23
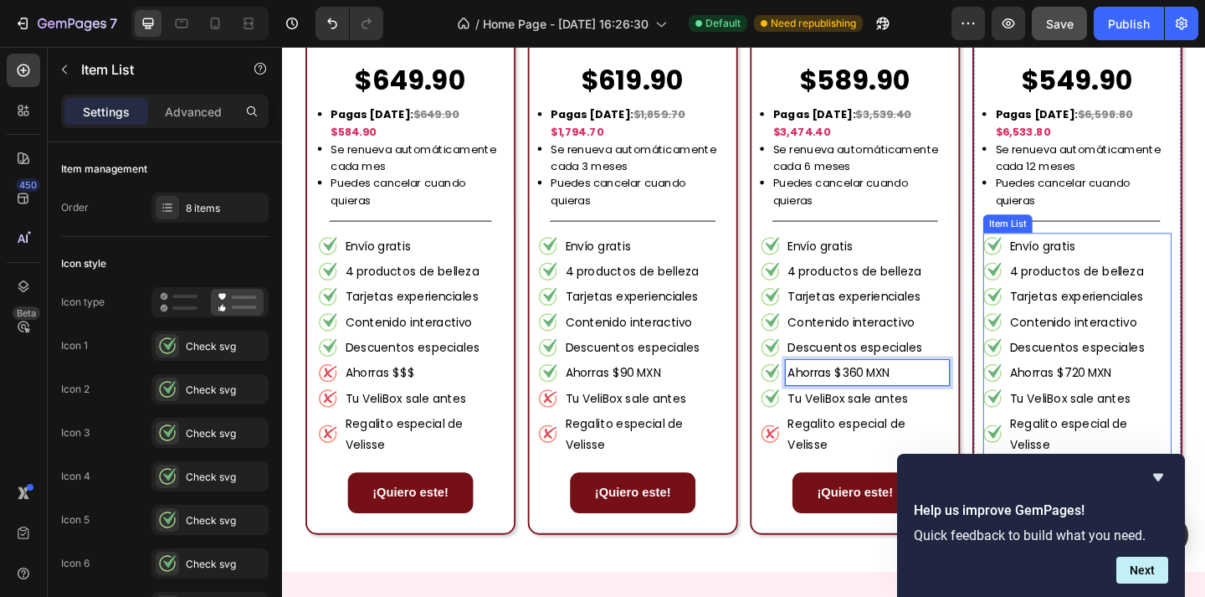
scroll to position [1486, 0]
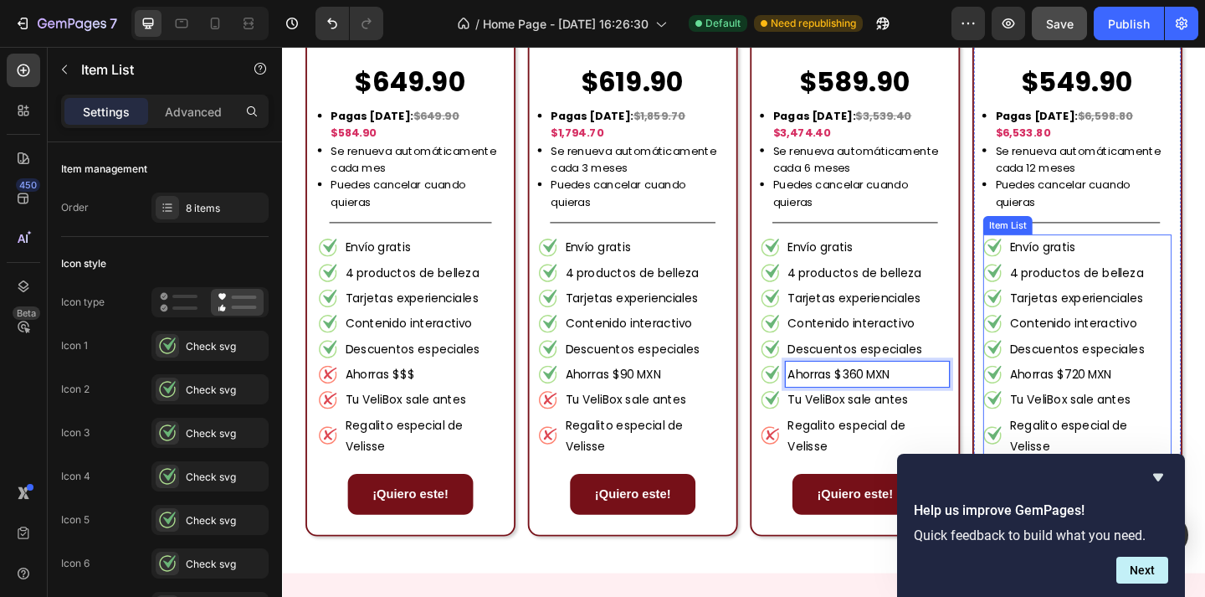
click at [1144, 392] on p "Ahorras $720 MXN" at bounding box center [1160, 403] width 173 height 23
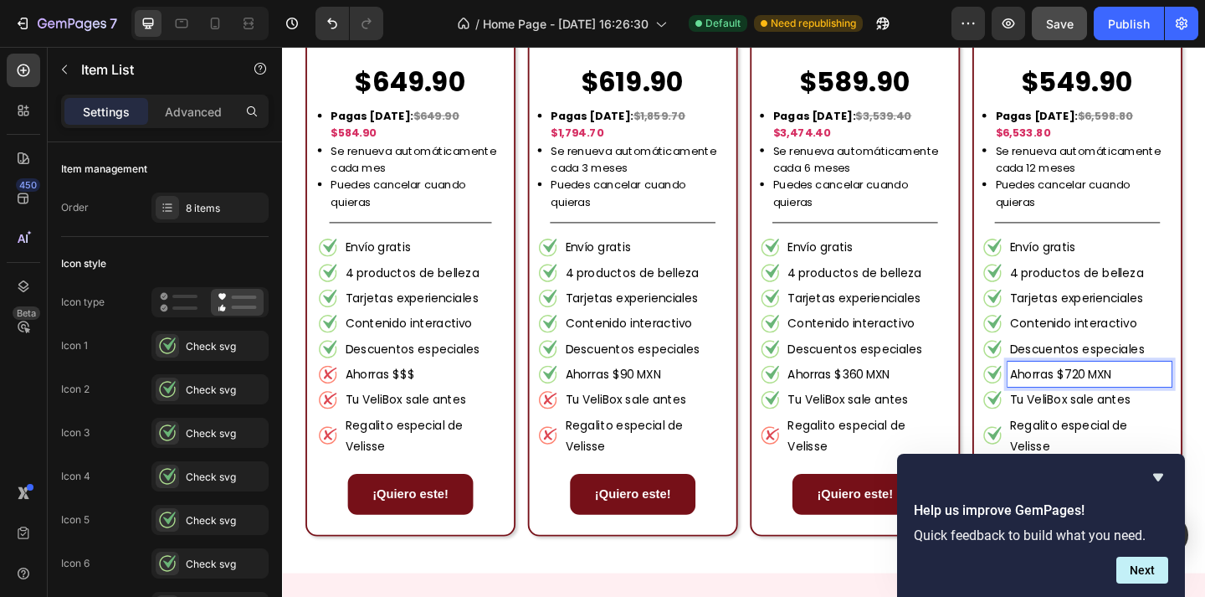
click at [1139, 392] on p "Ahorras $720 MXN" at bounding box center [1160, 403] width 173 height 23
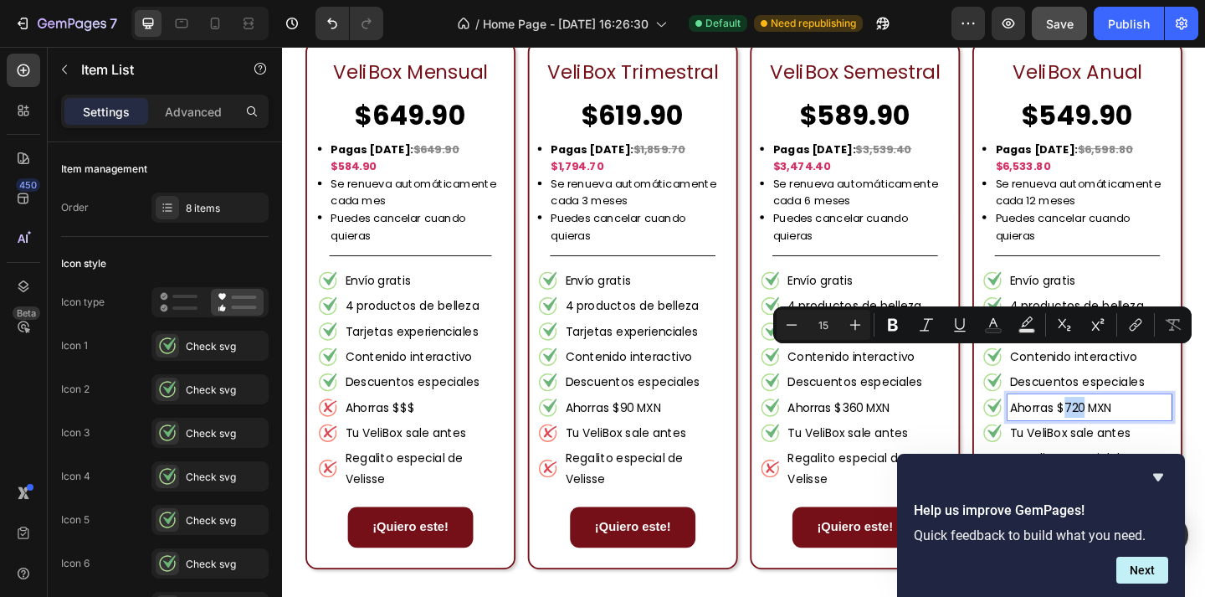
scroll to position [1448, 0]
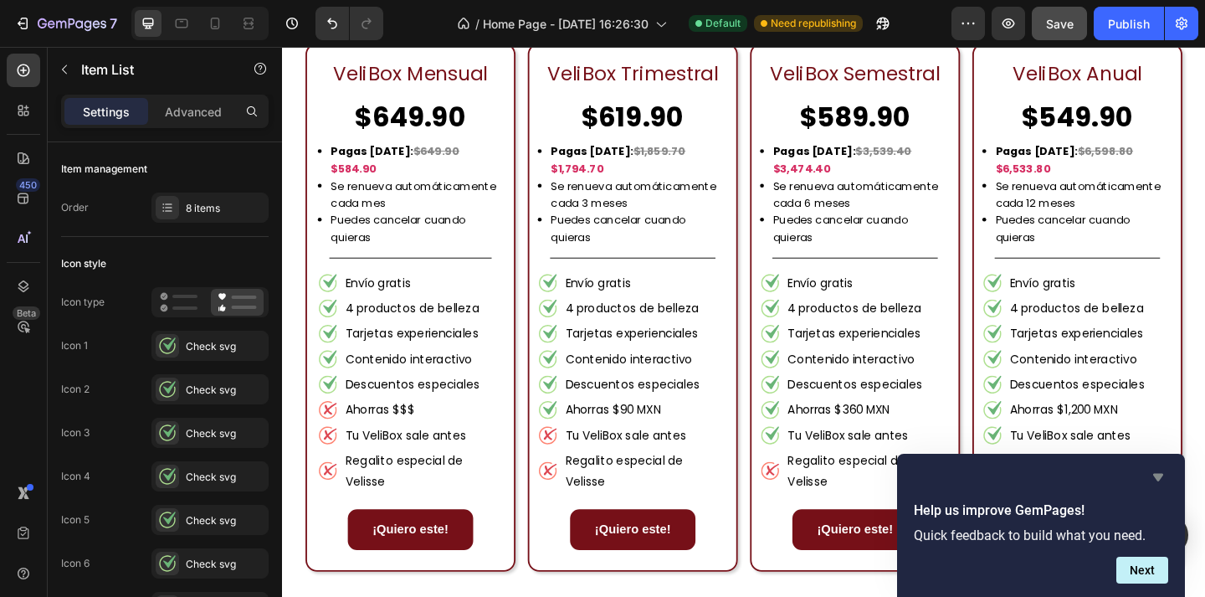
click at [1159, 474] on icon "Hide survey" at bounding box center [1158, 478] width 10 height 8
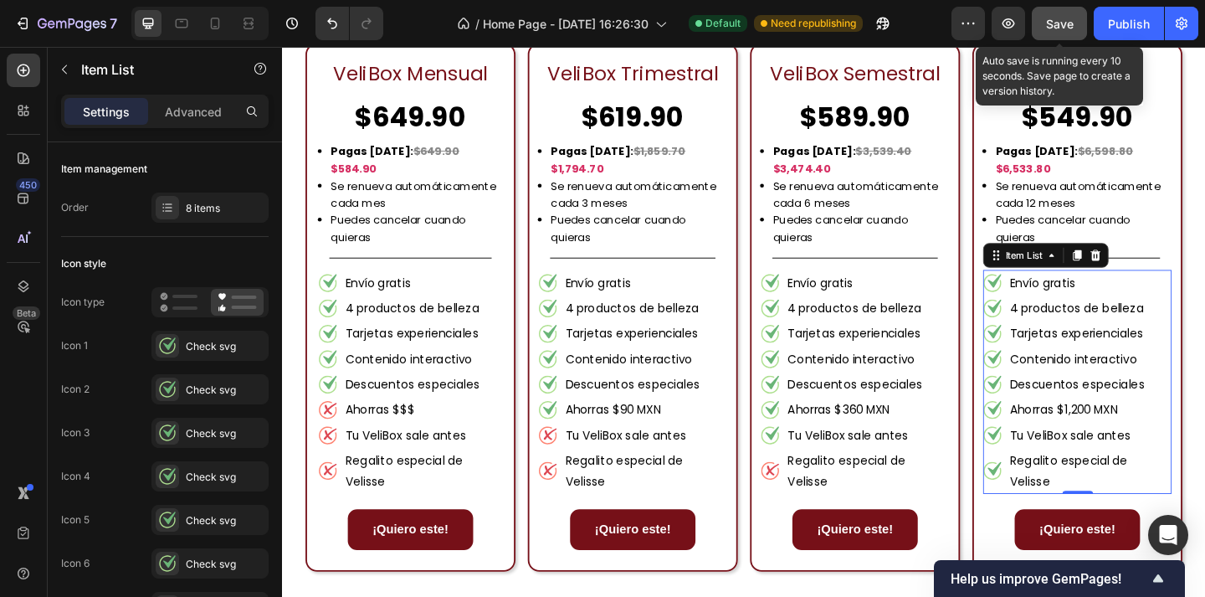
click at [1055, 10] on button "Save" at bounding box center [1059, 23] width 55 height 33
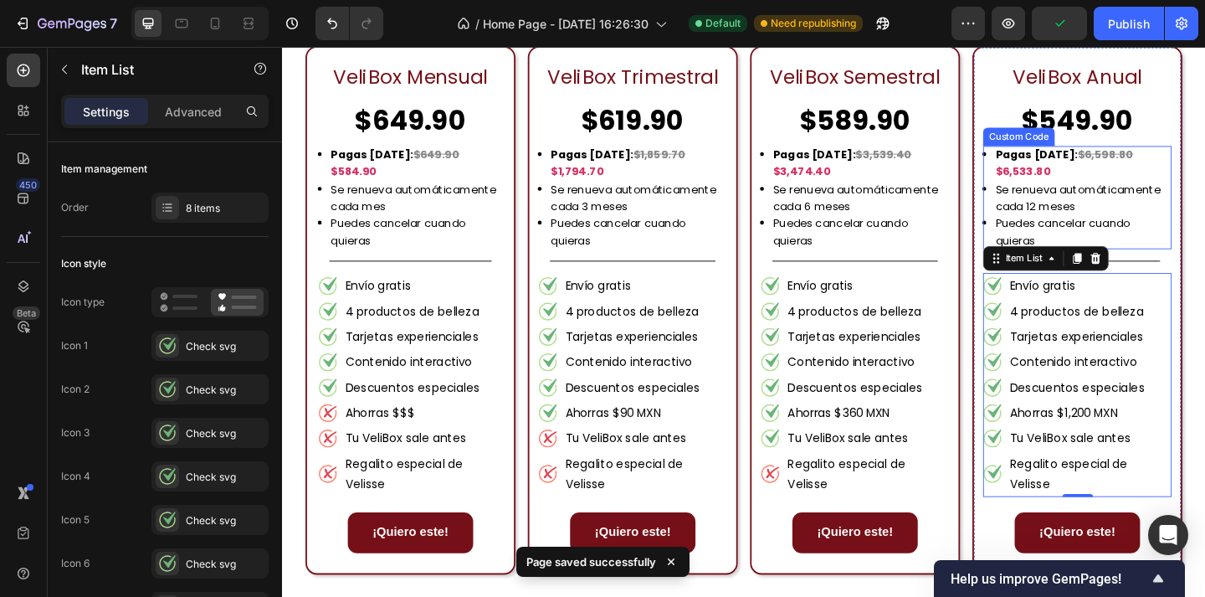
scroll to position [1439, 0]
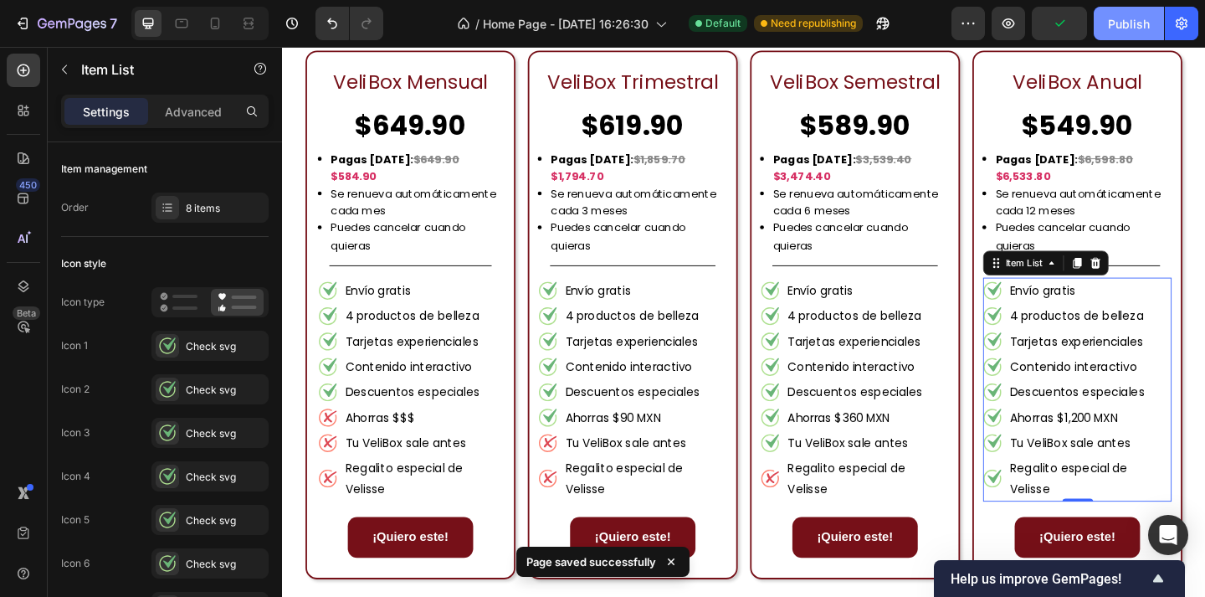
click at [1130, 28] on div "Publish" at bounding box center [1129, 24] width 42 height 18
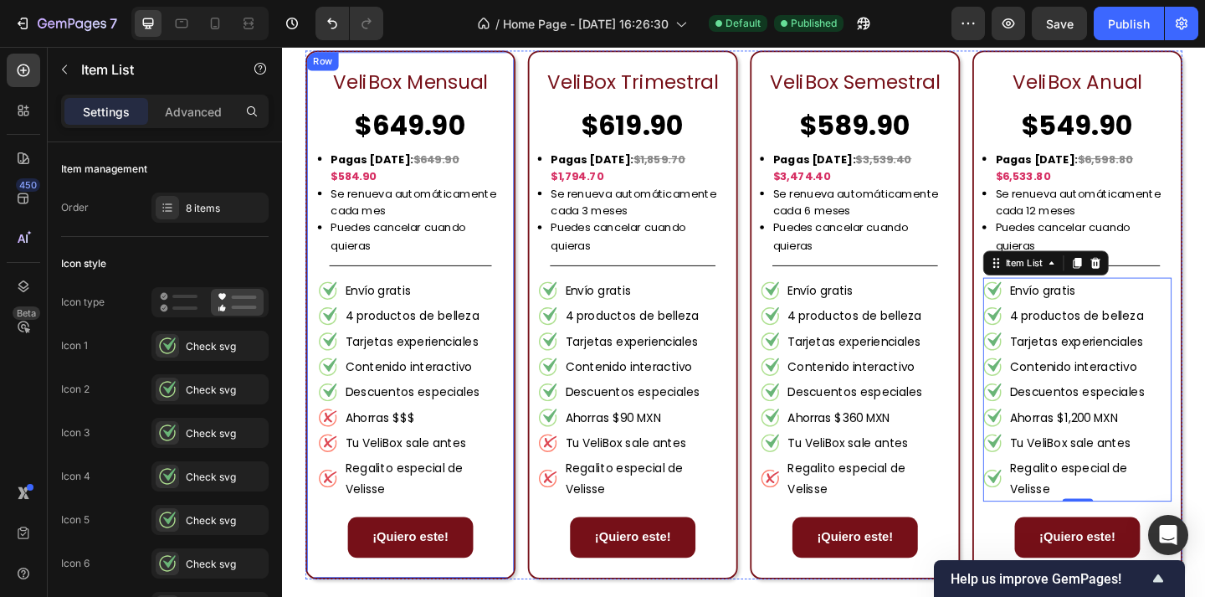
click at [518, 61] on div "VeliBox Mensual Text Block $649.90 Text Block Pagas [DATE]: $649.90 $584.90 Se …" at bounding box center [421, 338] width 228 height 575
